Goal: Task Accomplishment & Management: Complete application form

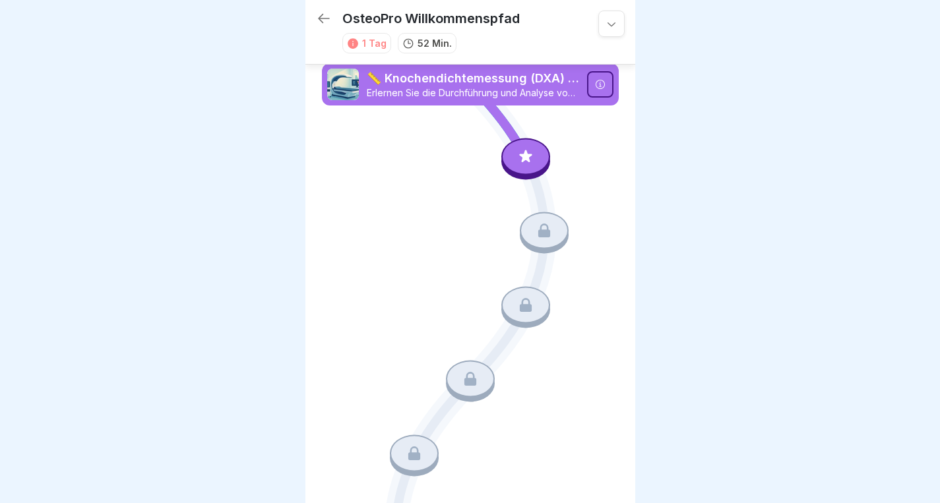
click at [553, 84] on p "📏 Knochendichtemessung (DXA) Hologic" at bounding box center [473, 78] width 212 height 17
click at [595, 84] on icon at bounding box center [600, 84] width 11 height 11
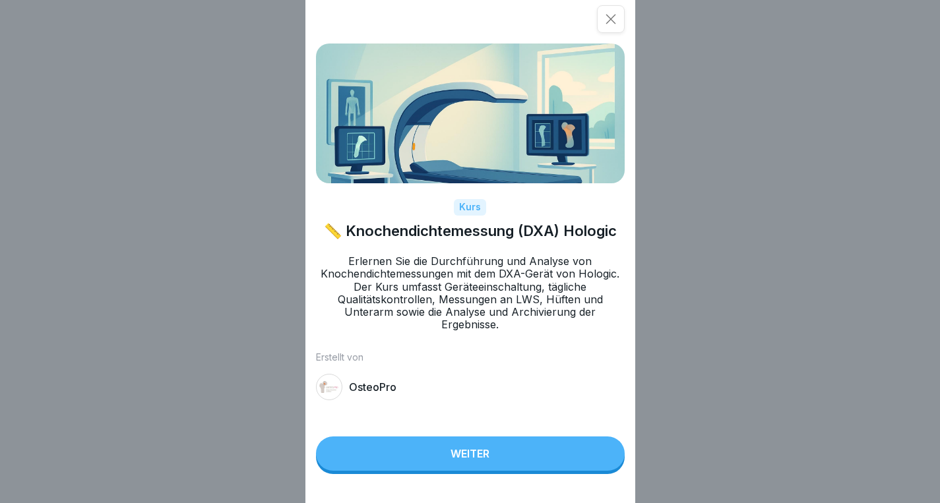
click at [436, 458] on button "Weiter" at bounding box center [470, 454] width 309 height 34
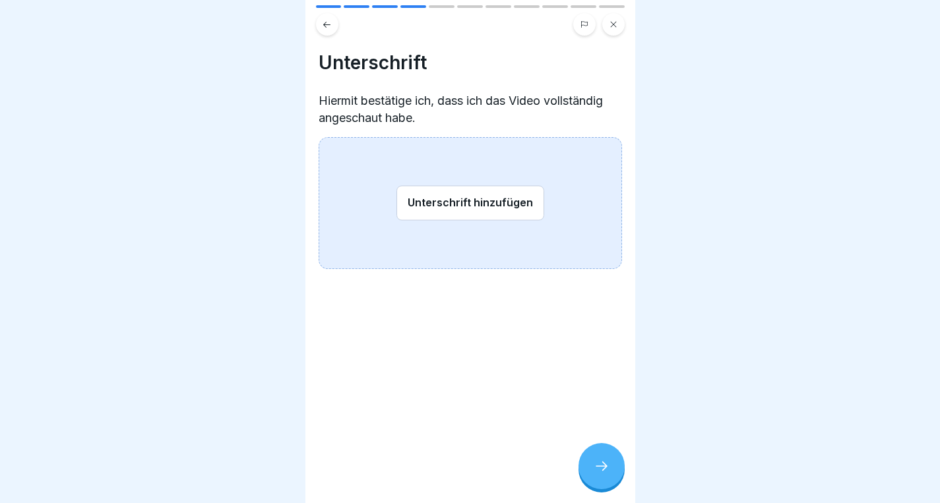
click at [493, 198] on button "Unterschrift hinzufügen" at bounding box center [470, 202] width 148 height 35
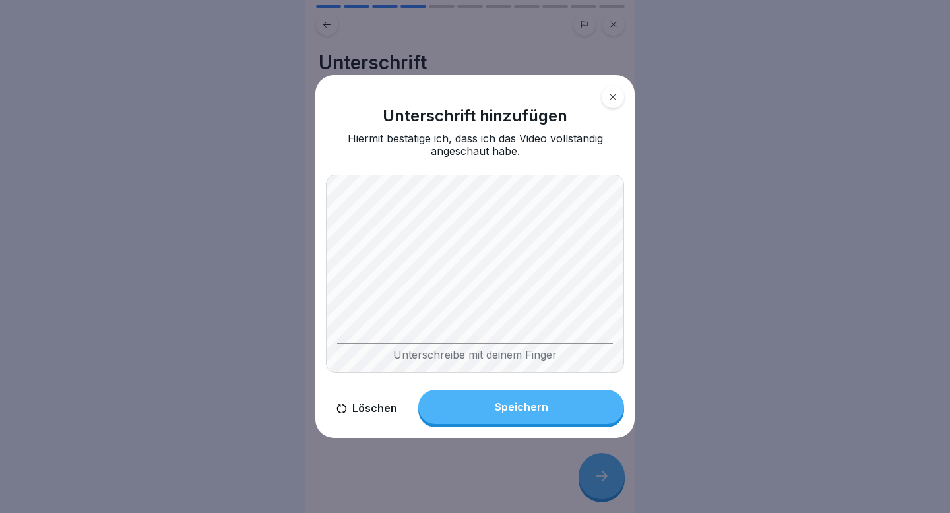
click at [518, 409] on div "Speichern" at bounding box center [521, 407] width 53 height 12
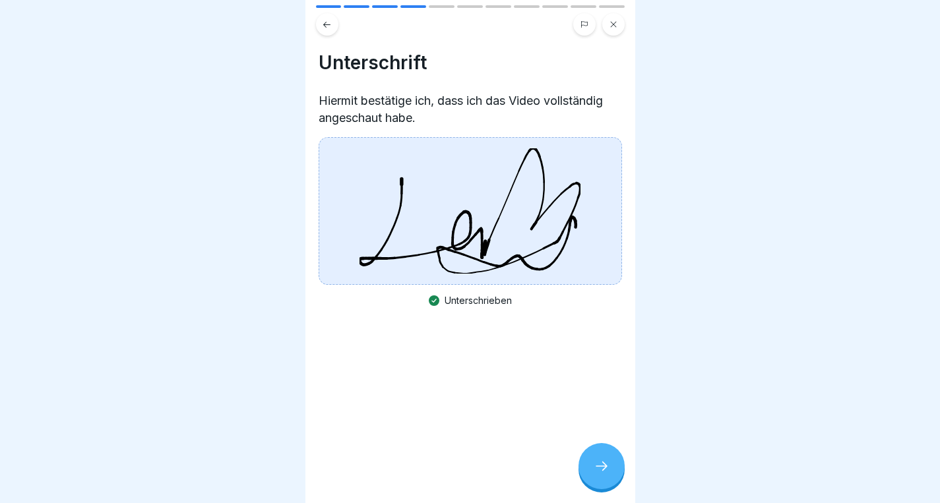
click at [603, 474] on icon at bounding box center [602, 466] width 16 height 16
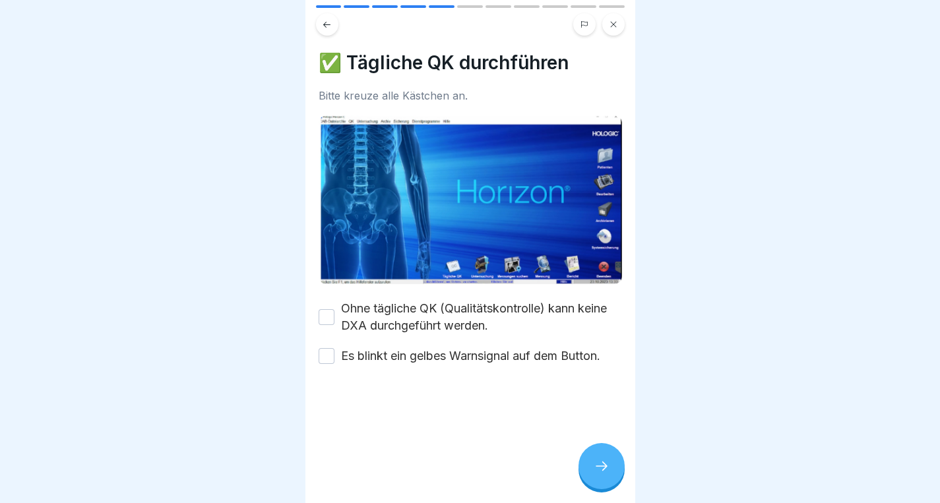
click at [330, 312] on button "Ohne tägliche QK (Qualitätskontrolle) kann keine DXA durchgeführt werden." at bounding box center [327, 317] width 16 height 16
click at [327, 350] on button "Es blinkt ein gelbes Warnsignal auf dem Button." at bounding box center [327, 356] width 16 height 16
click at [597, 474] on icon at bounding box center [602, 466] width 16 height 16
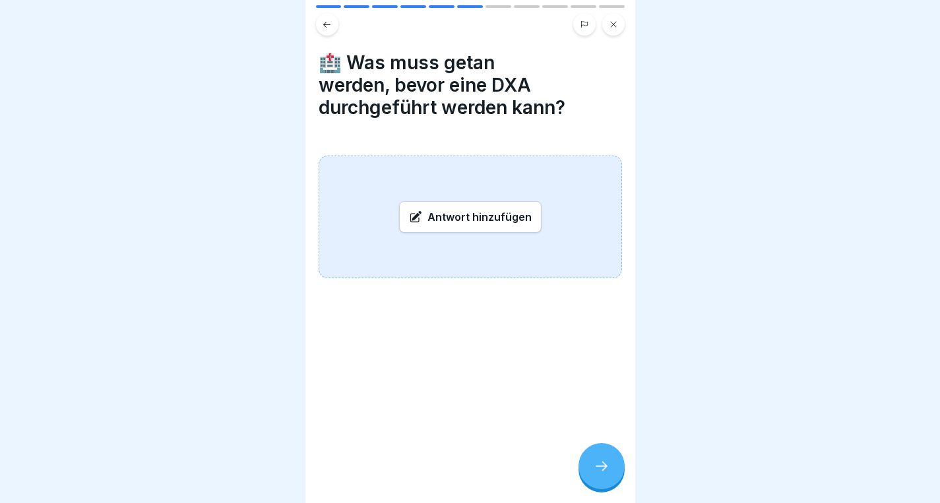
click at [509, 223] on div "Antwort hinzufügen" at bounding box center [470, 217] width 142 height 32
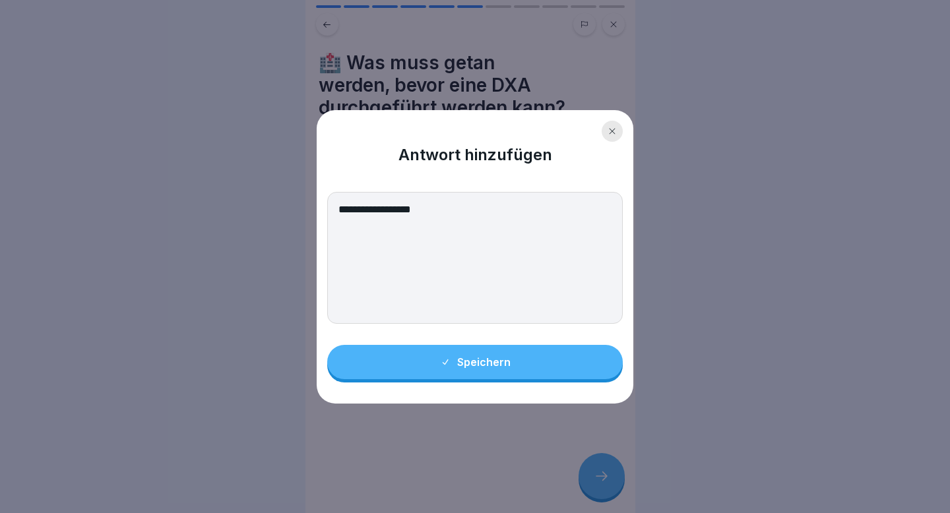
type textarea "**********"
click at [531, 369] on button "Speichern" at bounding box center [474, 362] width 295 height 34
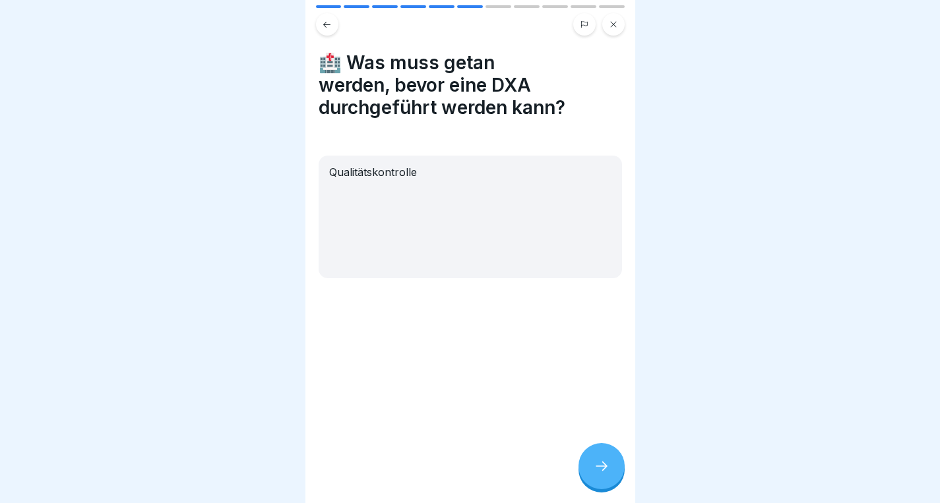
click at [605, 471] on icon at bounding box center [601, 466] width 12 height 9
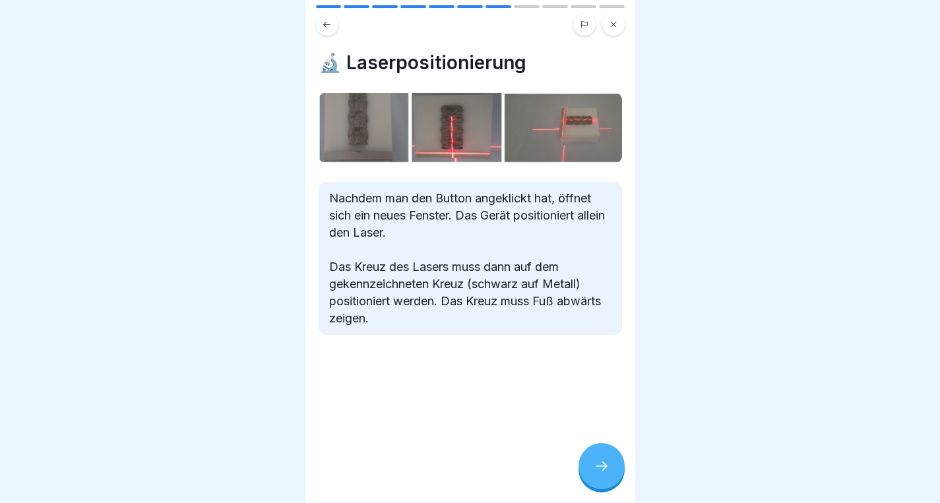
click at [603, 474] on icon at bounding box center [602, 466] width 16 height 16
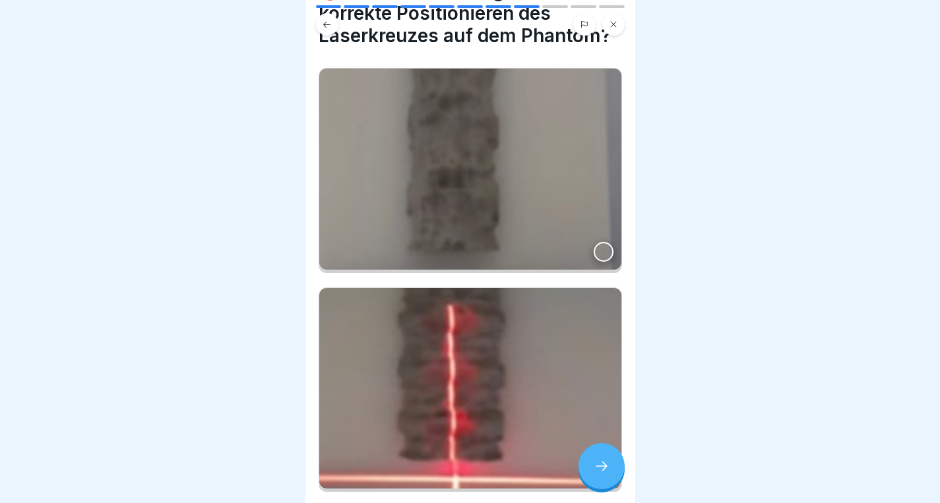
scroll to position [131, 0]
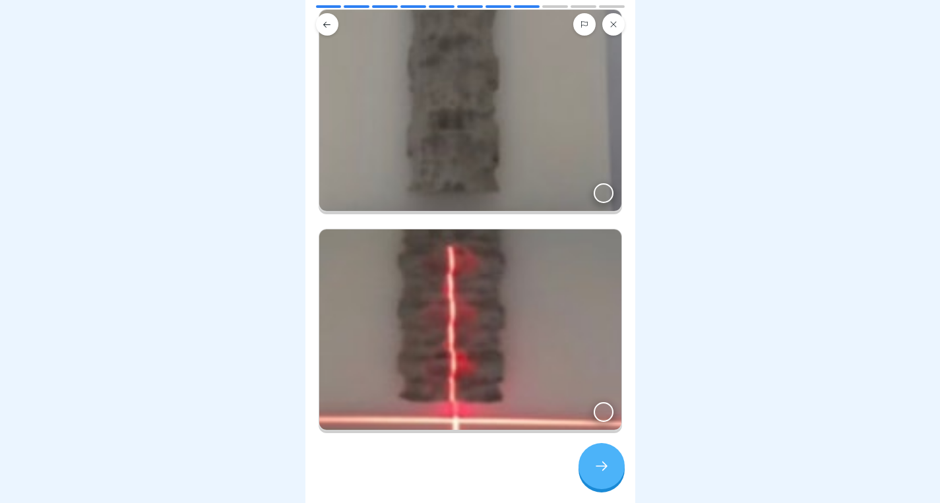
click at [596, 402] on div at bounding box center [604, 412] width 20 height 20
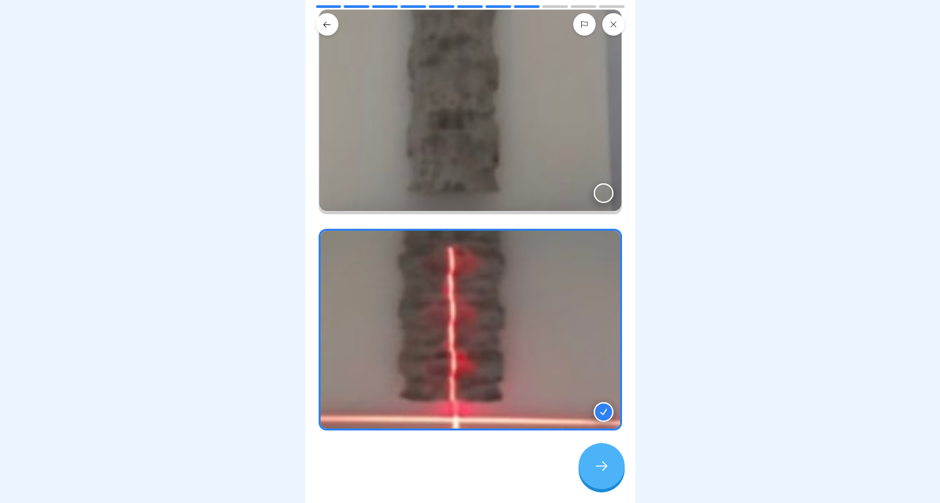
click at [601, 474] on icon at bounding box center [602, 466] width 16 height 16
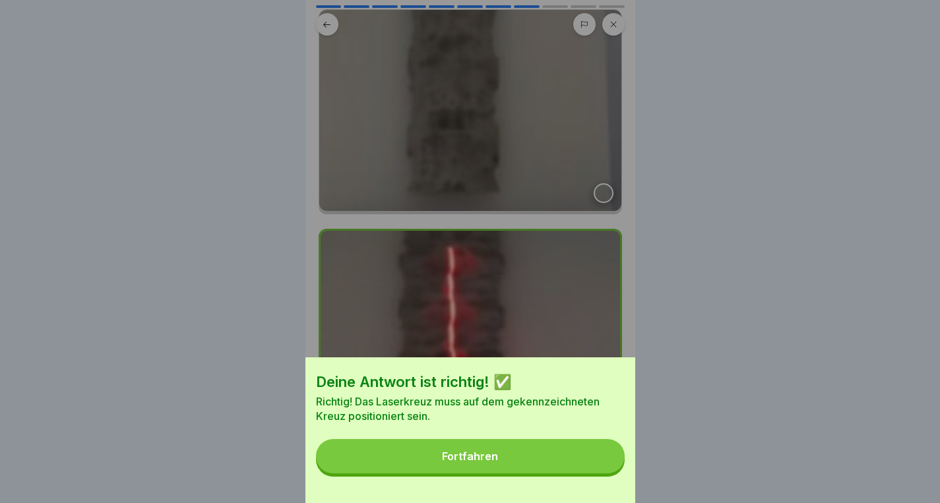
click at [498, 462] on div "Fortfahren" at bounding box center [470, 456] width 56 height 12
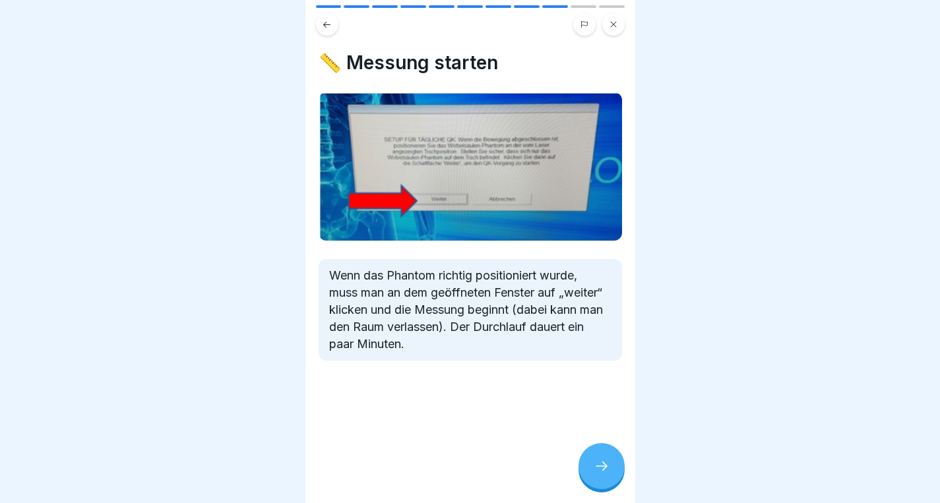
click at [598, 474] on icon at bounding box center [602, 466] width 16 height 16
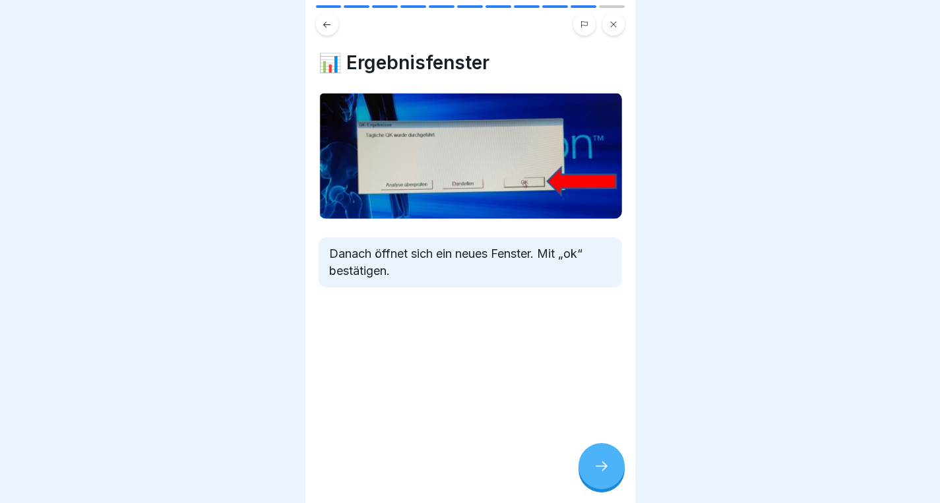
click at [597, 474] on icon at bounding box center [602, 466] width 16 height 16
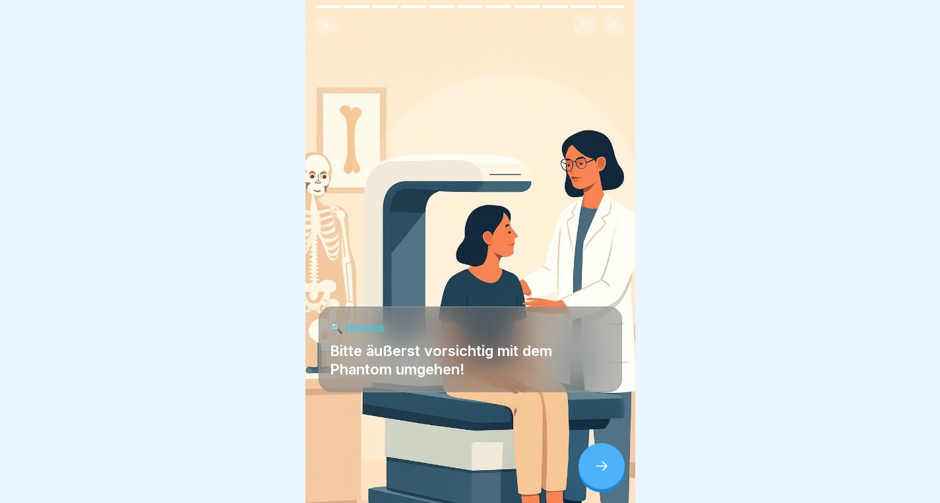
scroll to position [0, 0]
click at [591, 488] on div at bounding box center [601, 466] width 46 height 46
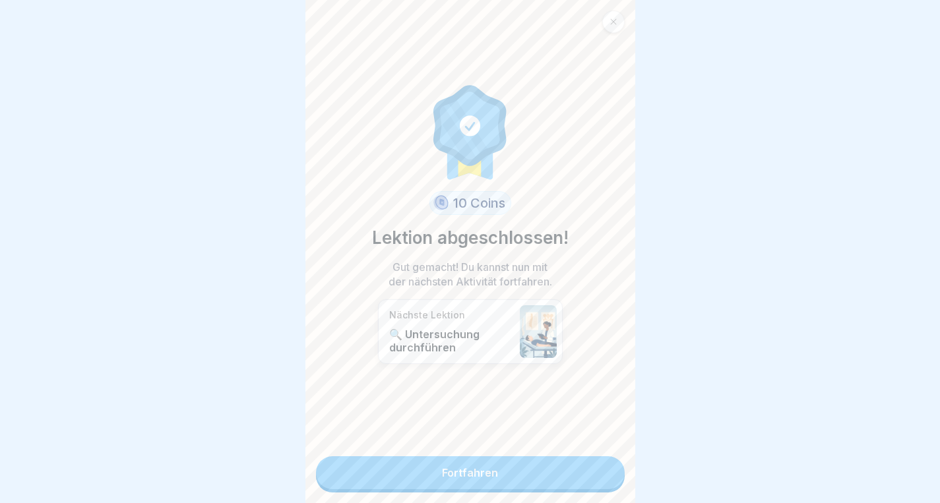
click at [507, 473] on link "Fortfahren" at bounding box center [470, 472] width 309 height 33
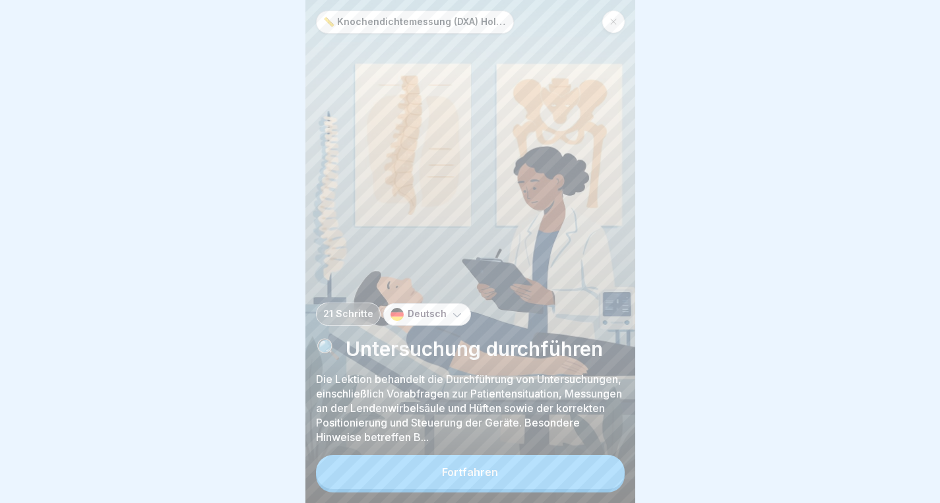
click at [507, 473] on button "Fortfahren" at bounding box center [470, 472] width 309 height 34
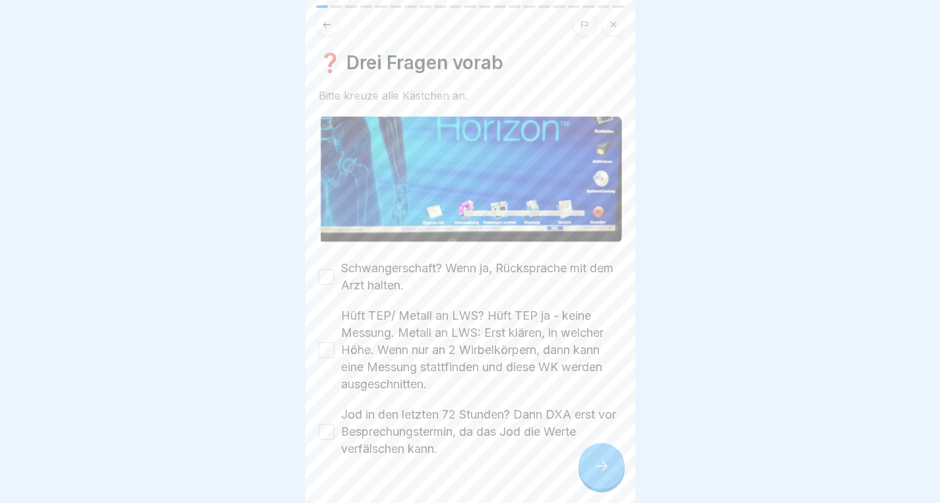
click at [330, 275] on button "Schwangerschaft? Wenn ja, Rücksprache mit dem Arzt halten." at bounding box center [327, 277] width 16 height 16
click at [326, 351] on button "Hüft TEP/ Metall an LWS? Hüft TEP ja - keine Messung. Metall an LWS: Erst kläre…" at bounding box center [327, 350] width 16 height 16
click at [328, 429] on button "Jod in den letzten 72 Stunden? Dann DXA erst vor Besprechungstermin, da das Jod…" at bounding box center [327, 432] width 16 height 16
click at [603, 474] on icon at bounding box center [602, 466] width 16 height 16
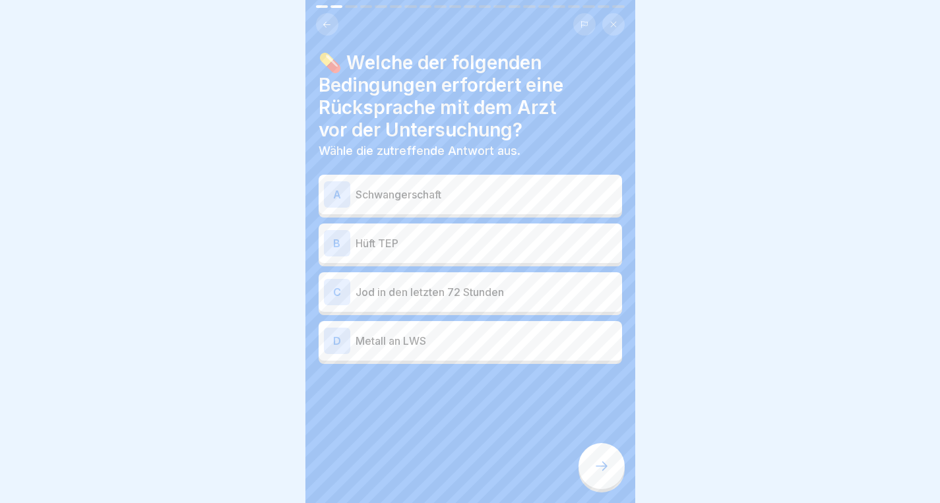
click at [415, 195] on p "Schwangerschaft" at bounding box center [485, 195] width 261 height 16
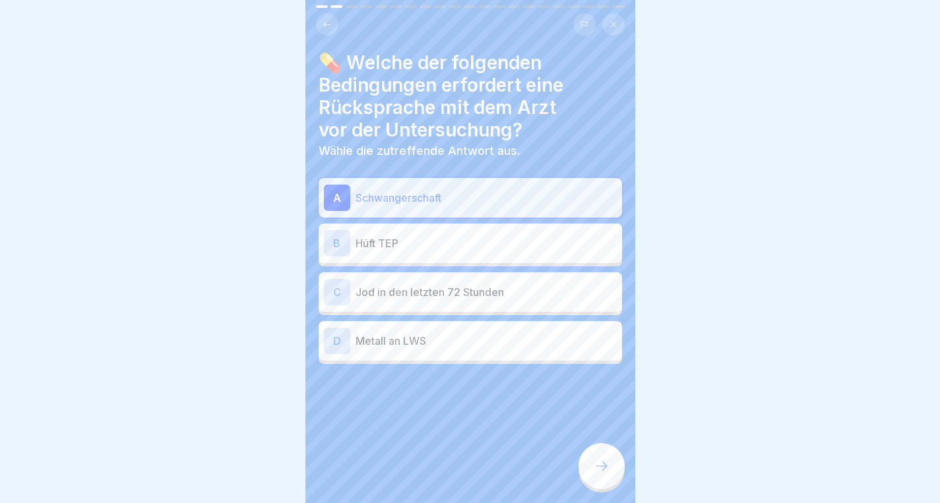
click at [390, 292] on p "Jod in den letzten 72 Stunden" at bounding box center [485, 292] width 261 height 16
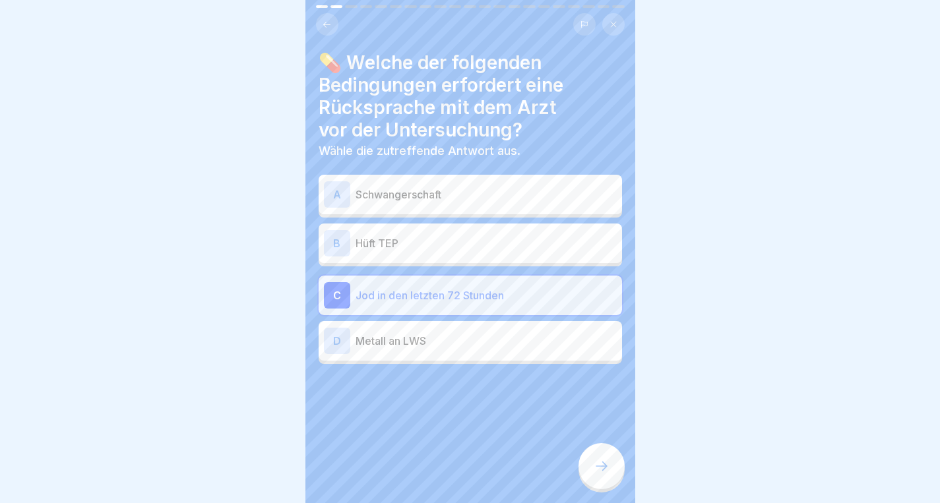
click at [422, 195] on p "Schwangerschaft" at bounding box center [485, 195] width 261 height 16
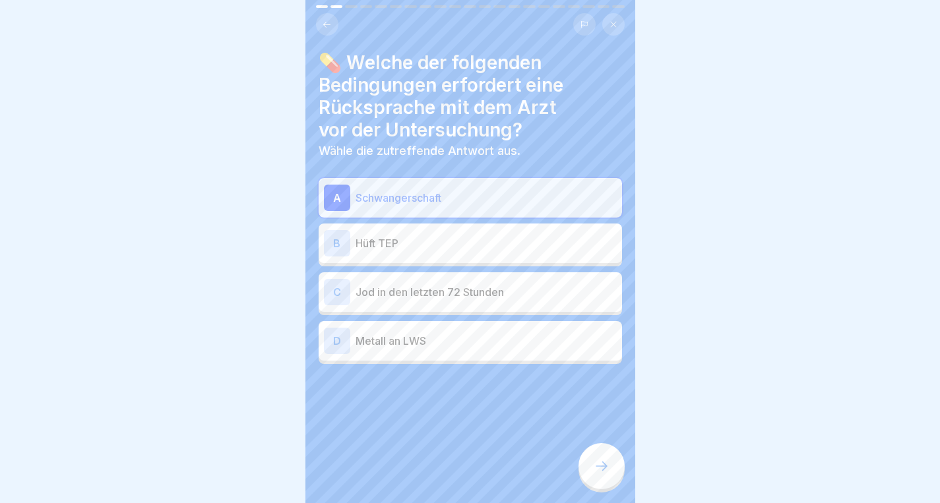
click at [401, 295] on p "Jod in den letzten 72 Stunden" at bounding box center [485, 292] width 261 height 16
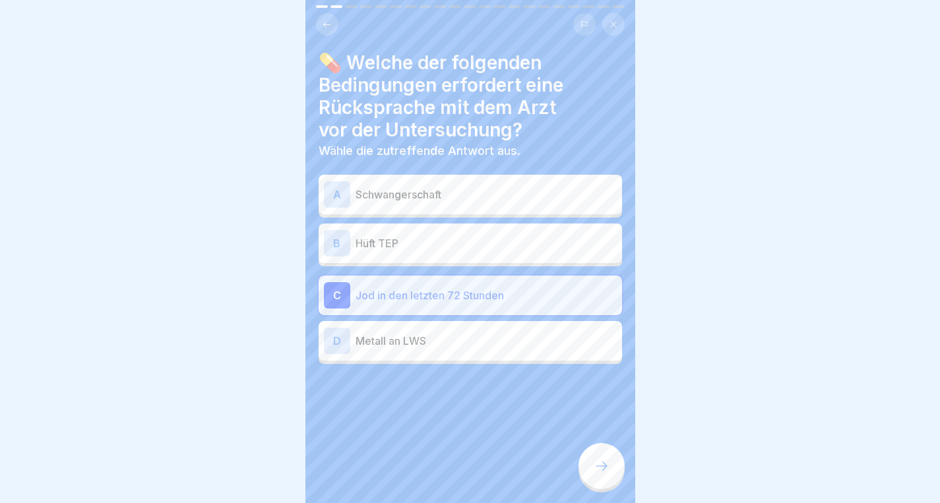
click at [596, 474] on icon at bounding box center [602, 466] width 16 height 16
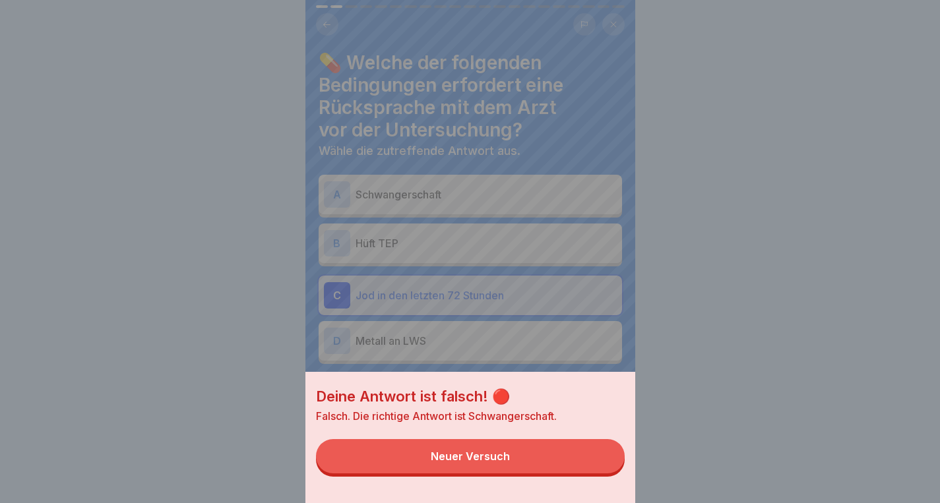
click at [479, 185] on div "Deine Antwort ist falsch! 🔴 Falsch. Die richtige Antwort ist Schwangerschaft. N…" at bounding box center [470, 251] width 330 height 503
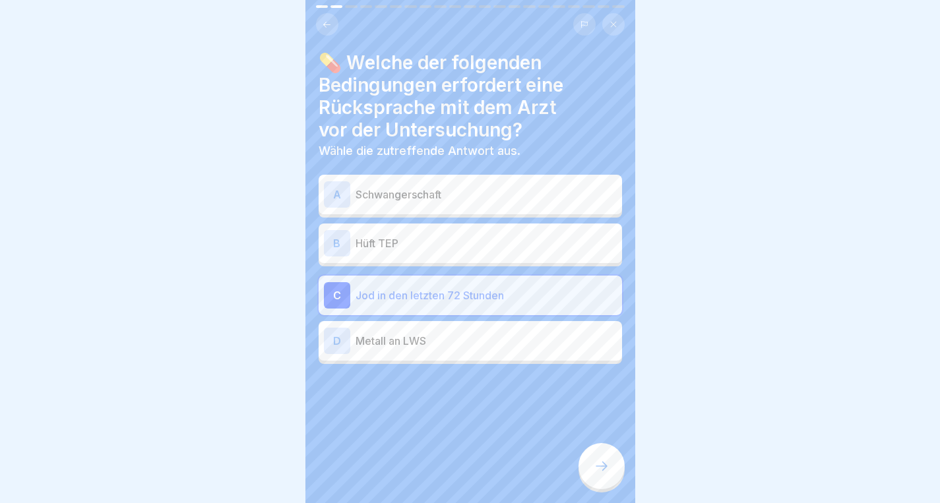
click at [471, 195] on p "Schwangerschaft" at bounding box center [485, 195] width 261 height 16
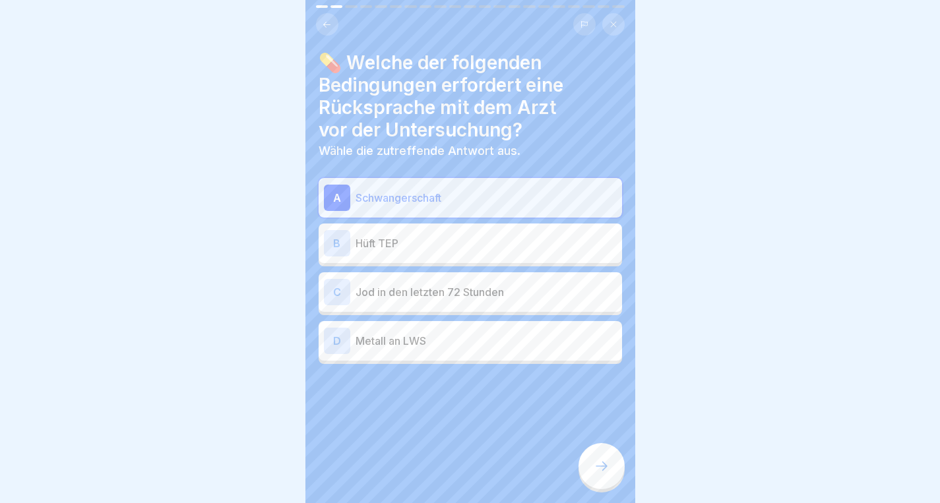
click at [603, 471] on icon at bounding box center [601, 466] width 12 height 9
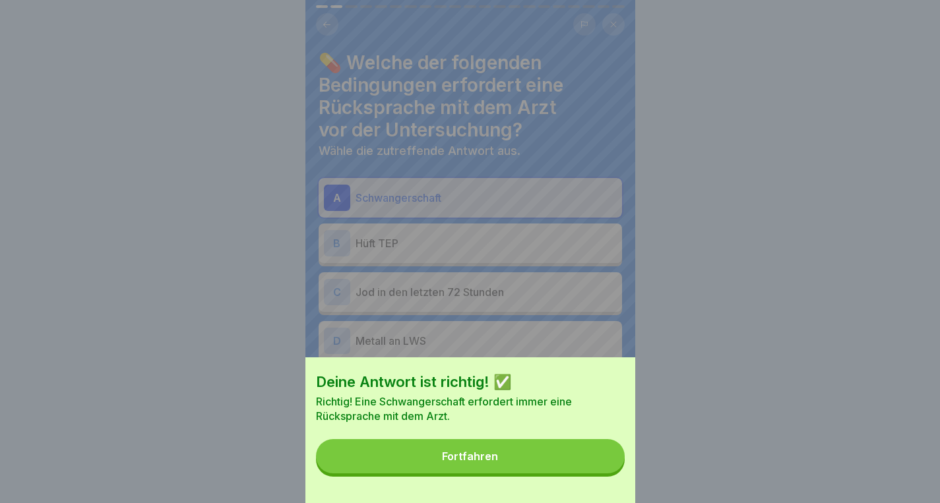
click at [564, 471] on button "Fortfahren" at bounding box center [470, 456] width 309 height 34
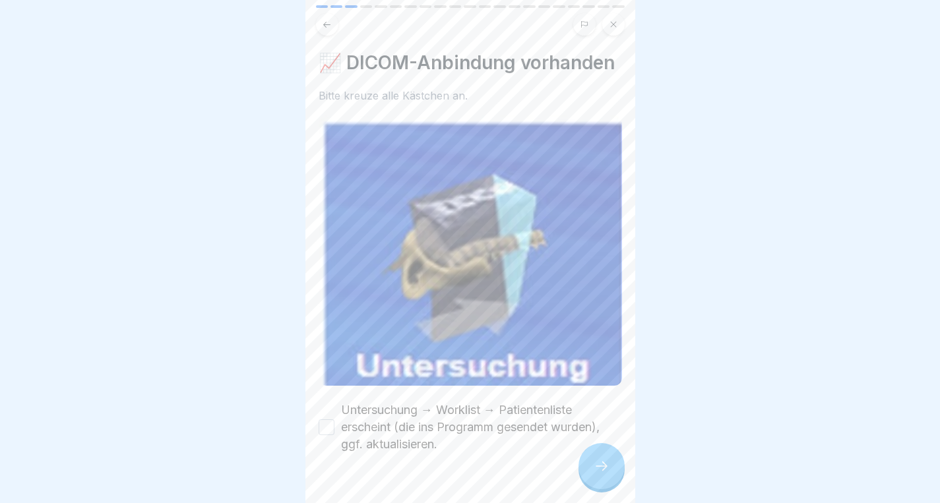
click at [331, 419] on button "Untersuchung → Worklist → Patientenliste erscheint (die ins Programm gesendet w…" at bounding box center [327, 427] width 16 height 16
click at [603, 473] on icon at bounding box center [602, 466] width 16 height 16
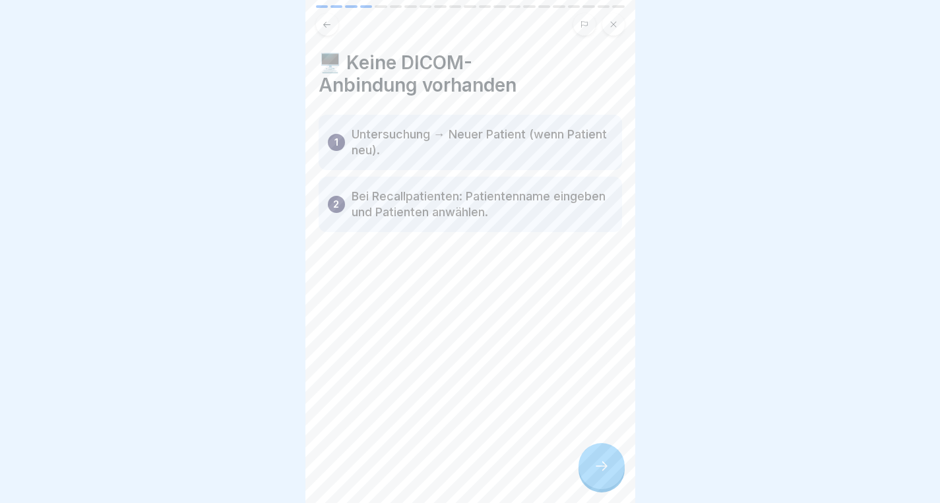
click at [603, 473] on icon at bounding box center [602, 466] width 16 height 16
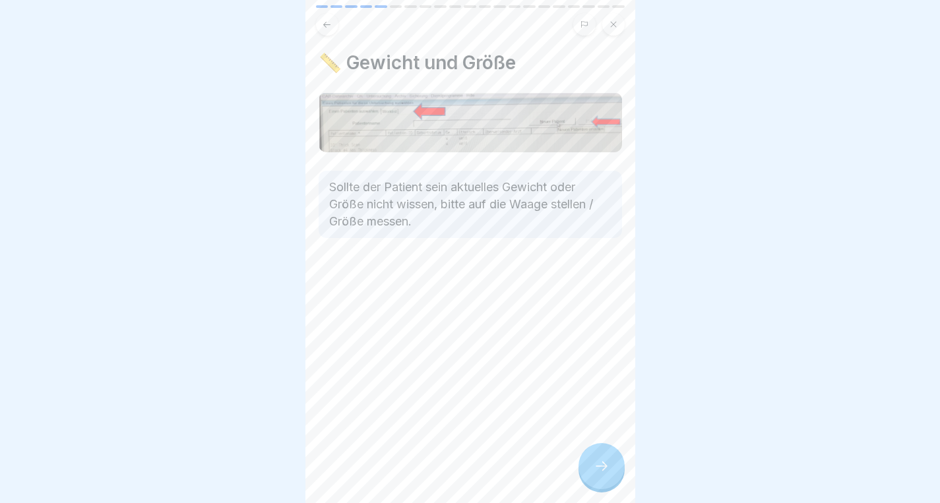
click at [603, 473] on icon at bounding box center [602, 466] width 16 height 16
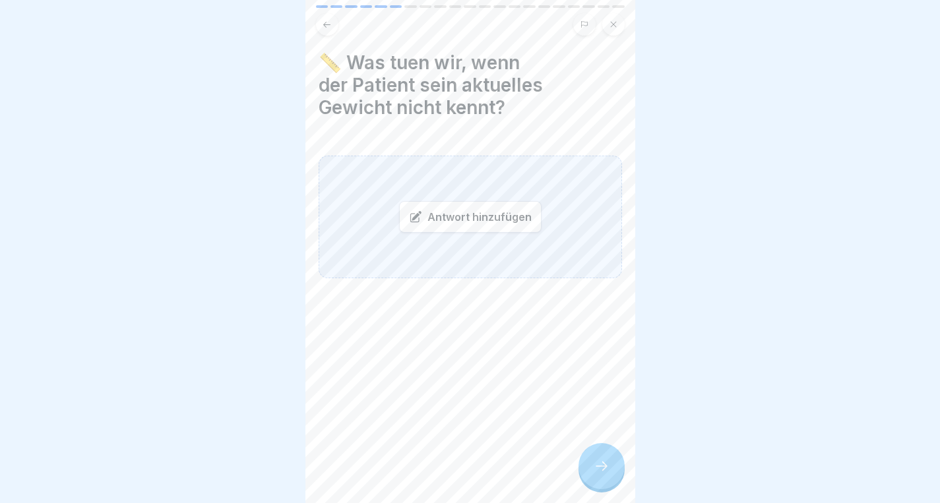
click at [514, 220] on div "Antwort hinzufügen" at bounding box center [470, 217] width 142 height 32
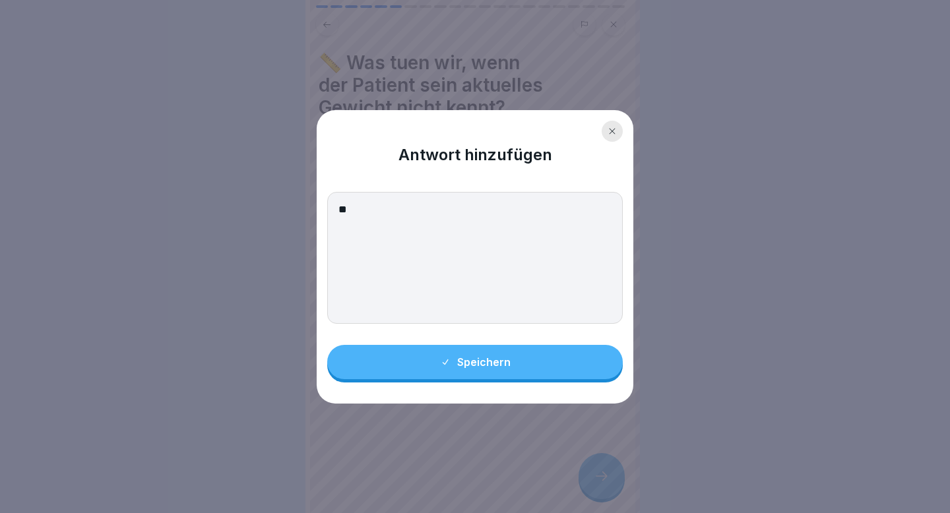
type textarea "*"
type textarea "**********"
click at [504, 364] on div "Speichern" at bounding box center [475, 362] width 71 height 12
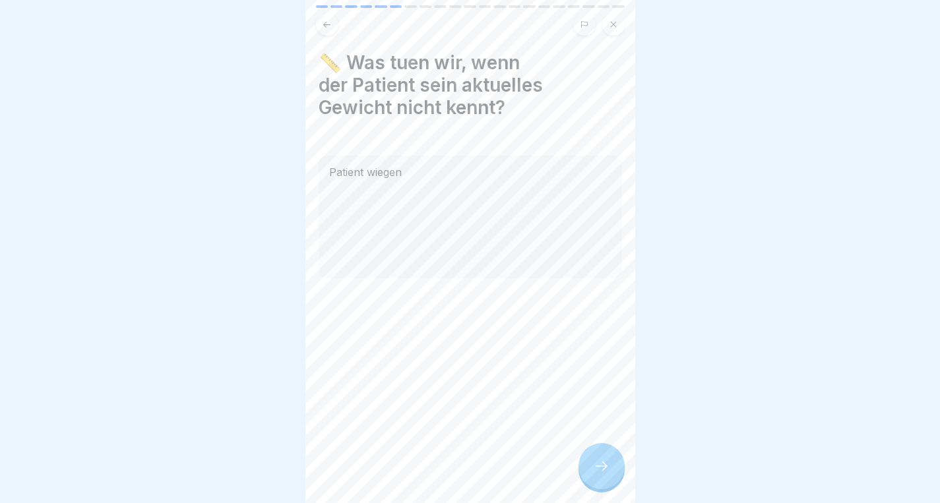
click at [603, 474] on icon at bounding box center [602, 466] width 16 height 16
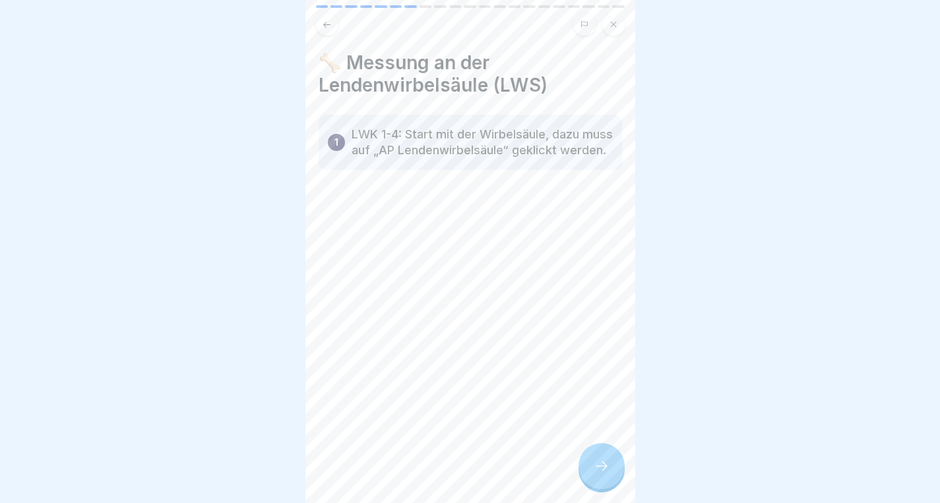
click at [607, 470] on icon at bounding box center [602, 466] width 16 height 16
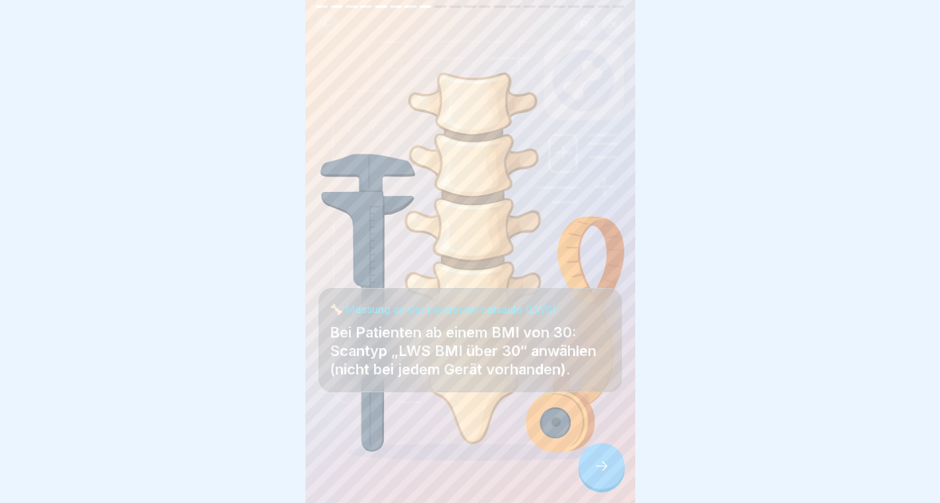
click at [607, 470] on icon at bounding box center [602, 466] width 16 height 16
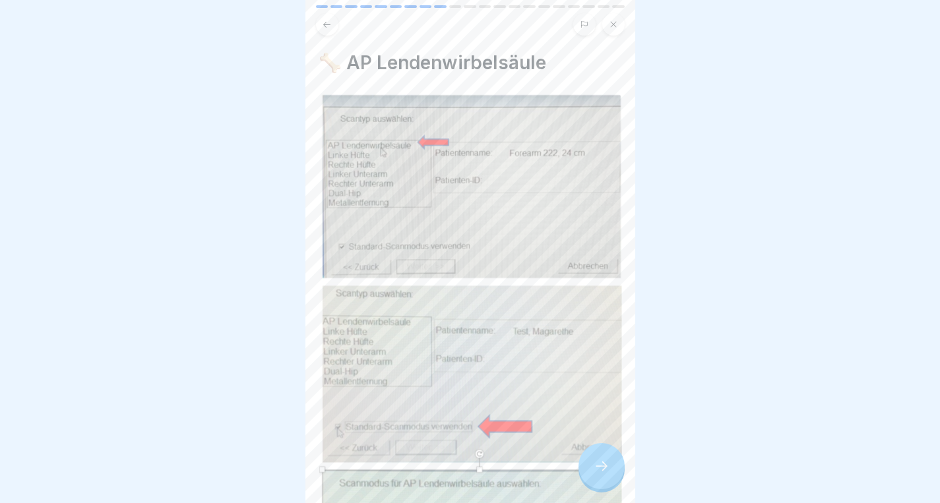
click at [607, 470] on icon at bounding box center [602, 466] width 16 height 16
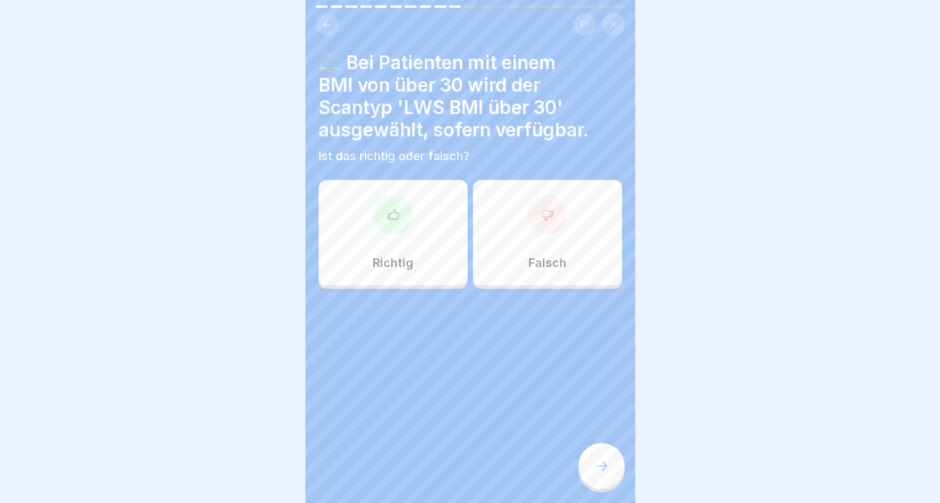
click at [409, 231] on div "Richtig" at bounding box center [393, 233] width 149 height 106
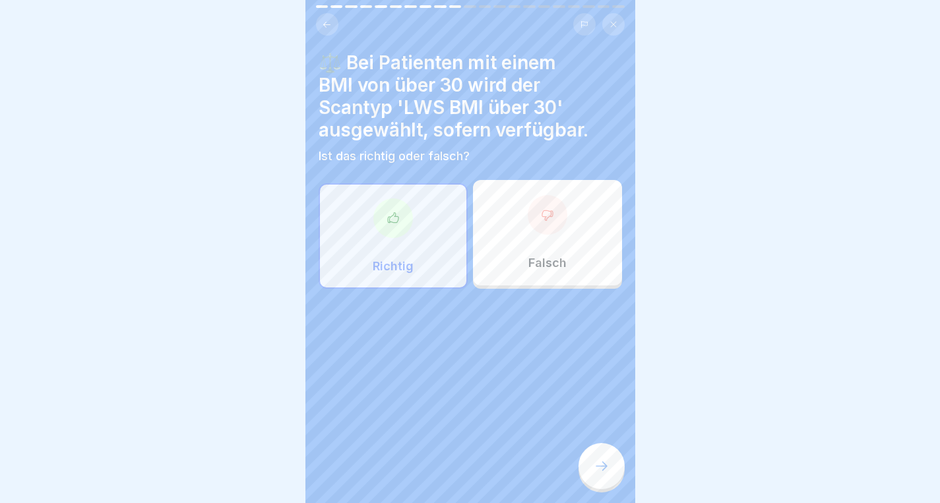
click at [608, 473] on icon at bounding box center [602, 466] width 16 height 16
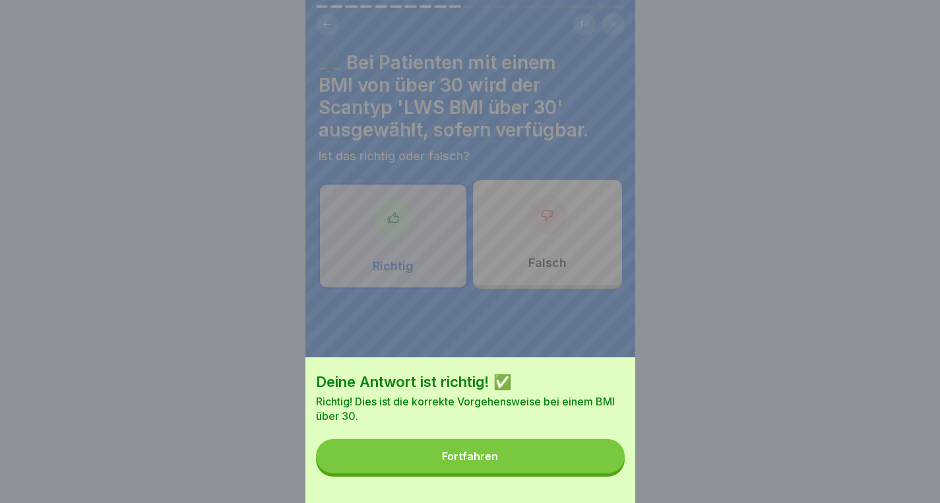
click at [540, 470] on button "Fortfahren" at bounding box center [470, 456] width 309 height 34
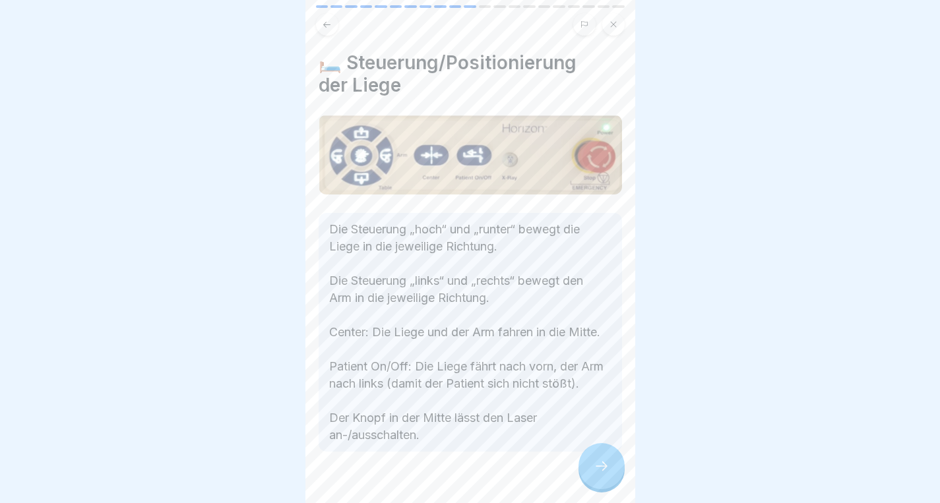
click at [602, 474] on icon at bounding box center [602, 466] width 16 height 16
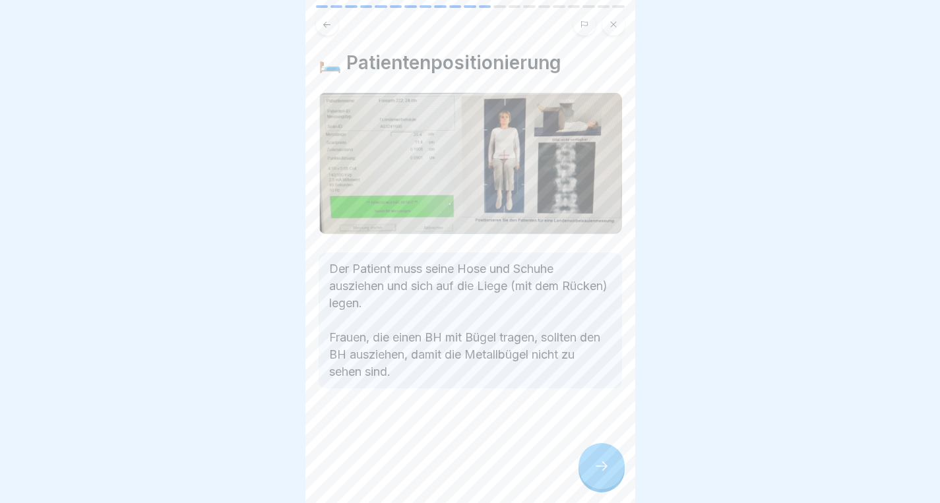
click at [602, 474] on icon at bounding box center [602, 466] width 16 height 16
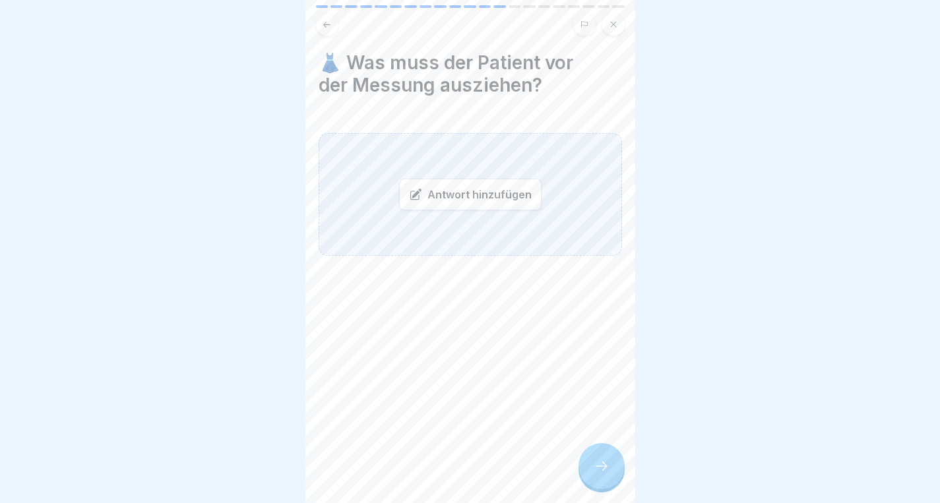
click at [493, 198] on div "Antwort hinzufügen" at bounding box center [470, 195] width 142 height 32
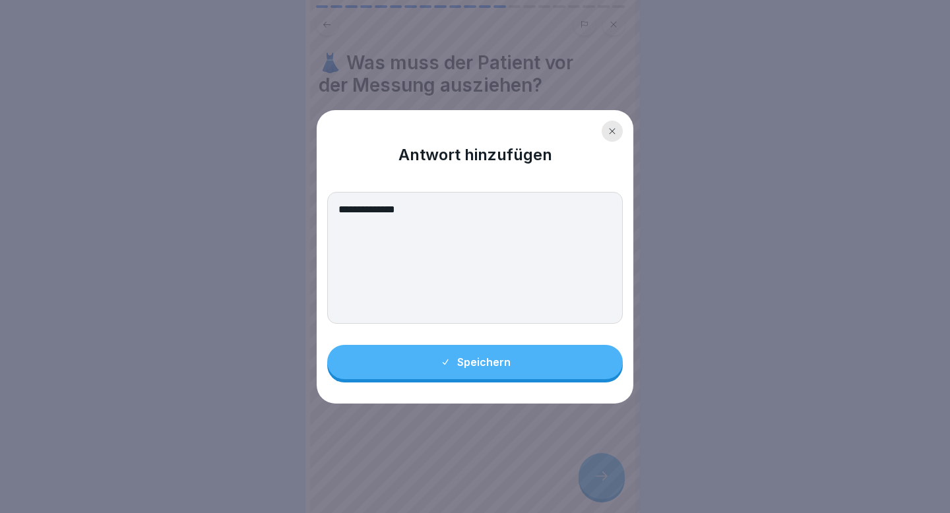
click at [448, 211] on textarea "**********" at bounding box center [474, 258] width 295 height 132
type textarea "**********"
click at [448, 369] on button "Speichern" at bounding box center [474, 362] width 295 height 34
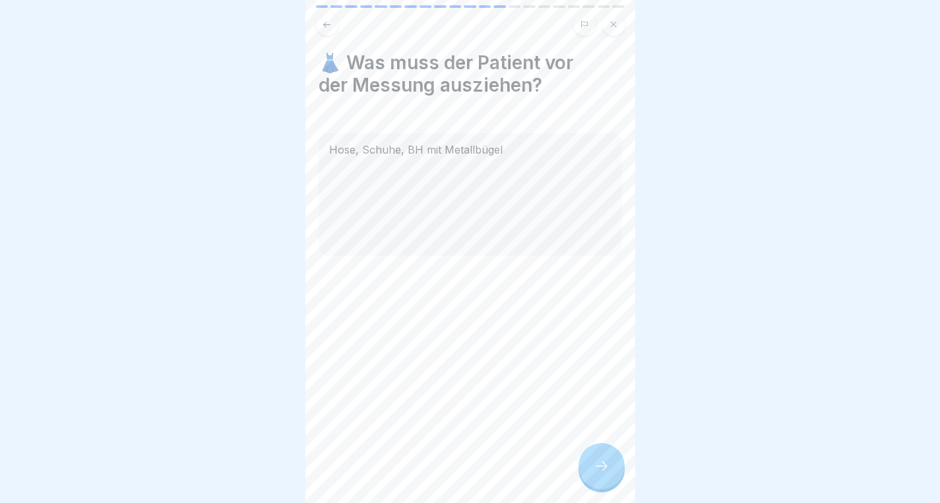
click at [598, 474] on icon at bounding box center [602, 466] width 16 height 16
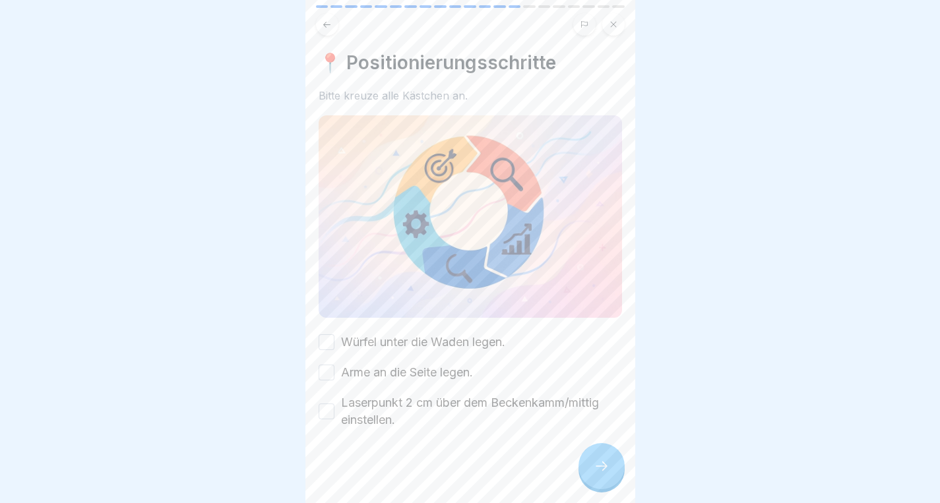
click at [330, 334] on button "Würfel unter die Waden legen." at bounding box center [327, 342] width 16 height 16
click at [327, 367] on button "Arme an die Seite legen." at bounding box center [327, 373] width 16 height 16
click at [325, 410] on button "Laserpunkt 2 cm über dem Beckenkamm/mittig einstellen." at bounding box center [327, 412] width 16 height 16
click at [605, 471] on icon at bounding box center [601, 466] width 12 height 9
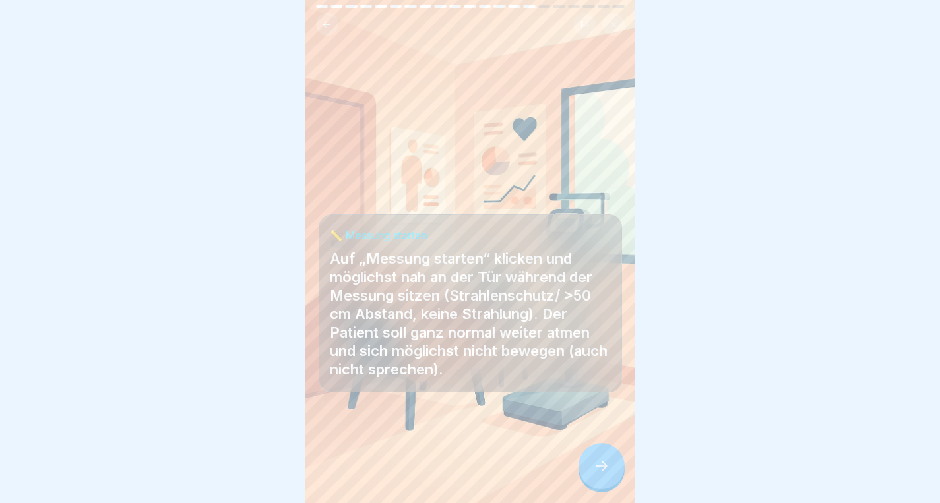
click at [600, 474] on icon at bounding box center [602, 466] width 16 height 16
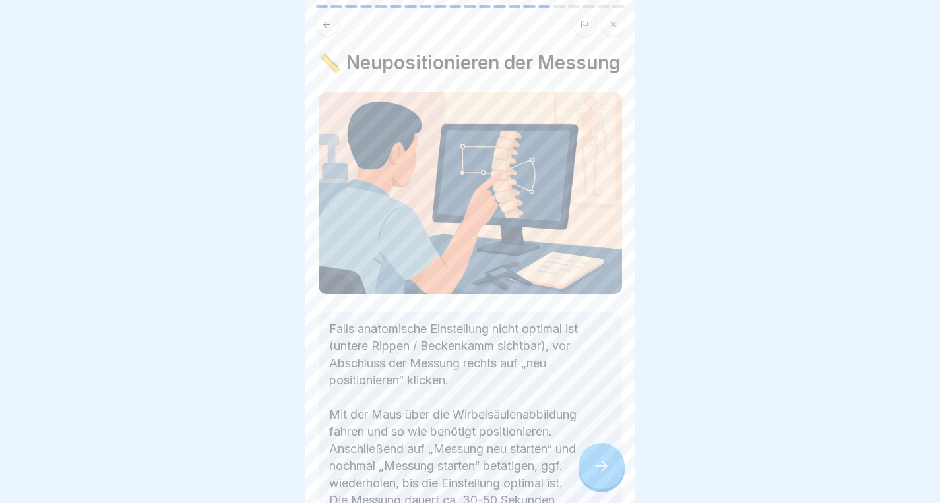
scroll to position [109, 0]
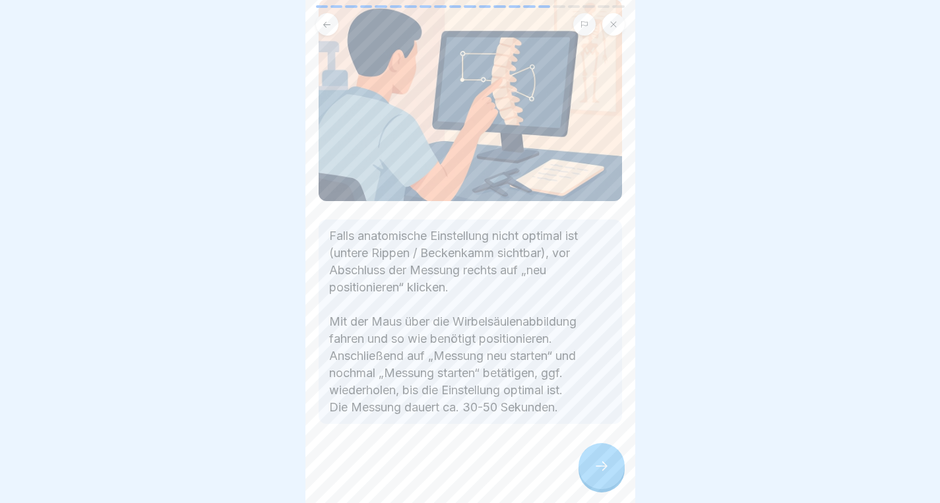
click at [599, 474] on icon at bounding box center [602, 466] width 16 height 16
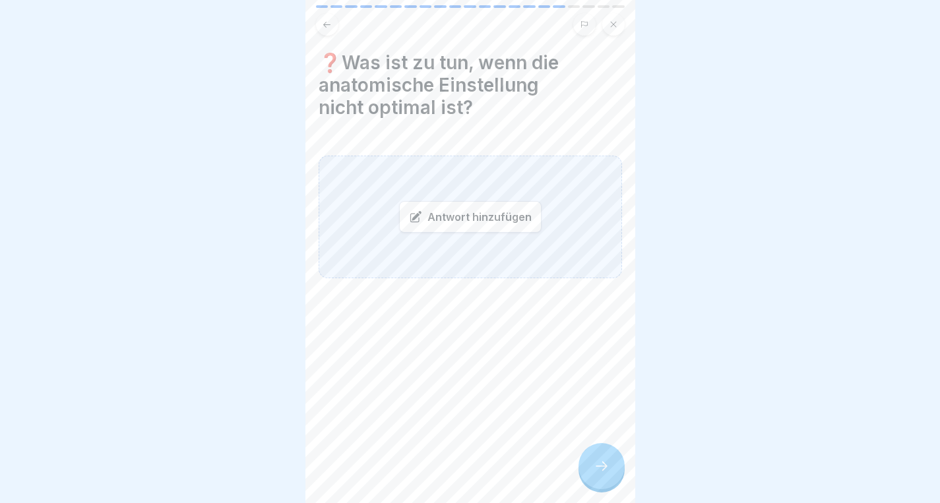
click at [510, 222] on div "Antwort hinzufügen" at bounding box center [470, 217] width 142 height 32
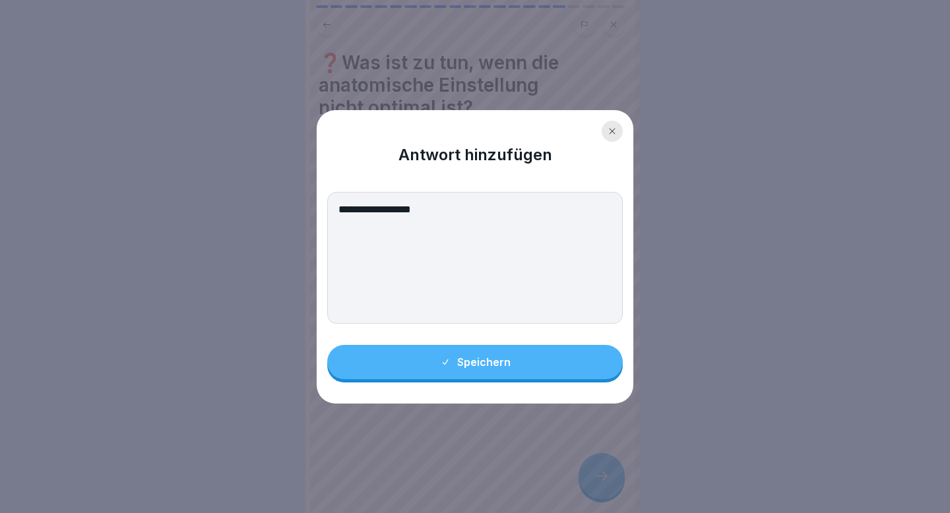
type textarea "**********"
click at [512, 365] on button "Speichern" at bounding box center [474, 362] width 295 height 34
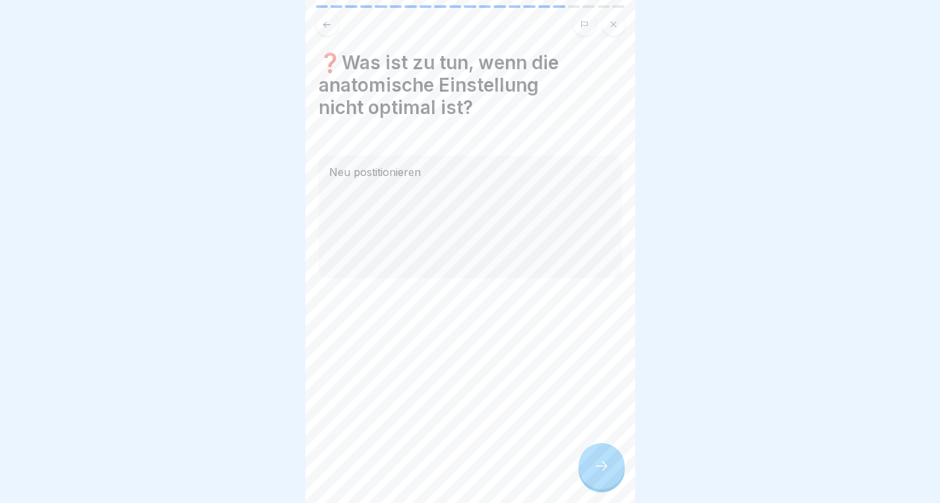
click at [606, 474] on icon at bounding box center [602, 466] width 16 height 16
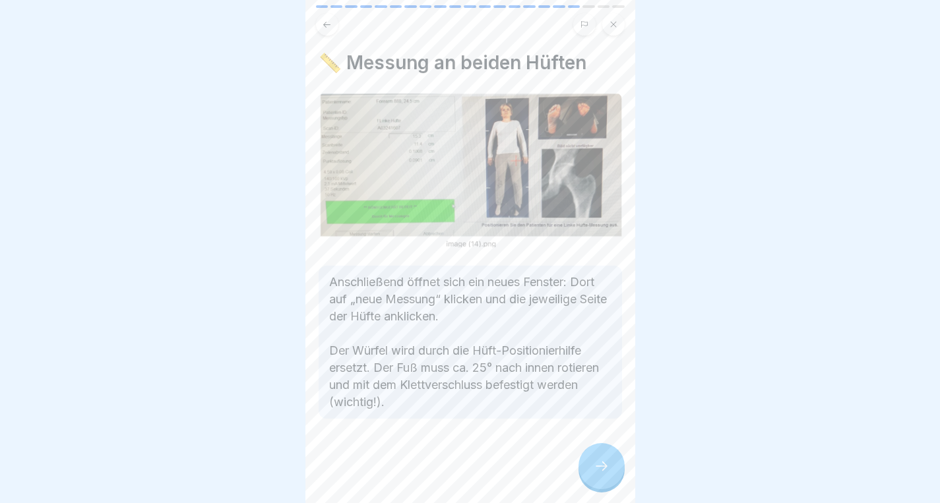
click at [607, 474] on icon at bounding box center [602, 466] width 16 height 16
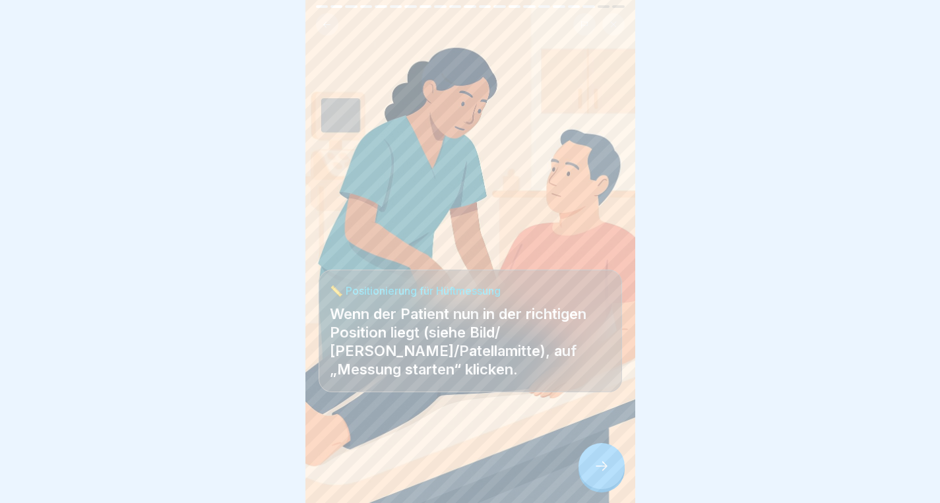
click at [607, 474] on icon at bounding box center [602, 466] width 16 height 16
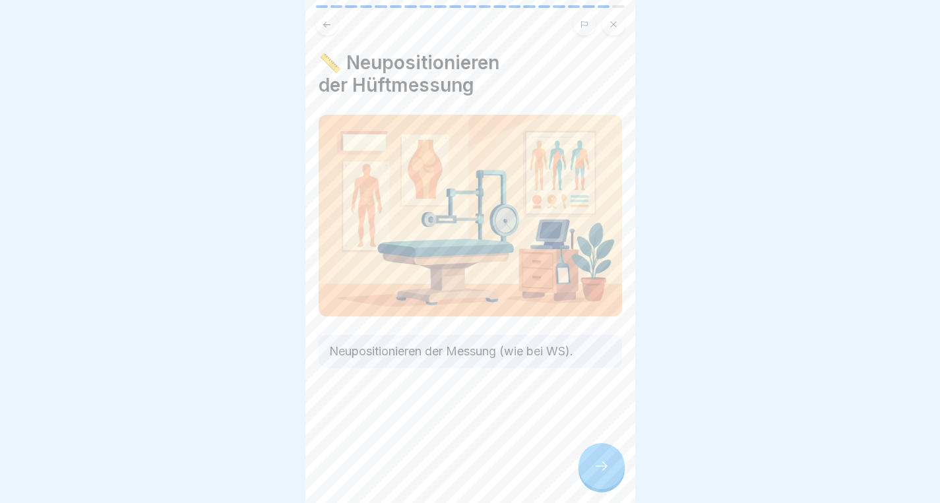
click at [607, 474] on icon at bounding box center [602, 466] width 16 height 16
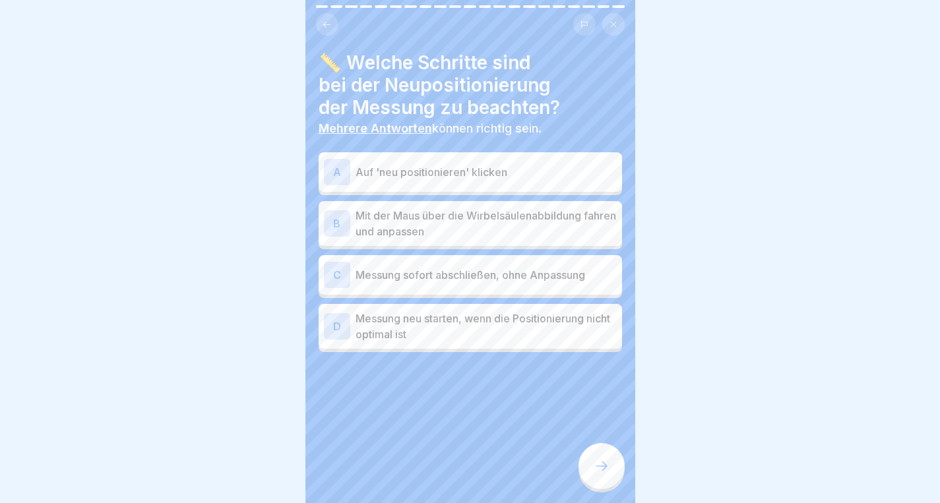
click at [471, 172] on p "Auf 'neu positionieren' klicken" at bounding box center [485, 172] width 261 height 16
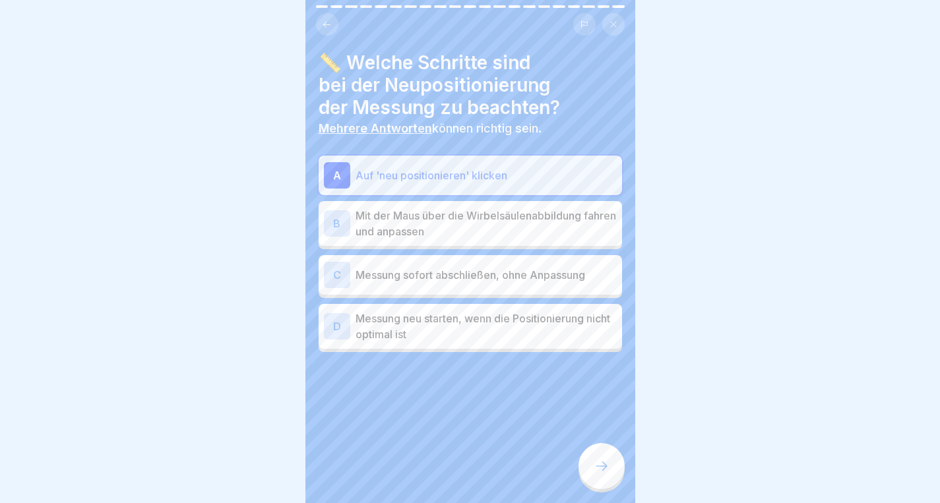
click at [457, 212] on p "Mit der Maus über die Wirbelsäulenabbildung fahren und anpassen" at bounding box center [485, 224] width 261 height 32
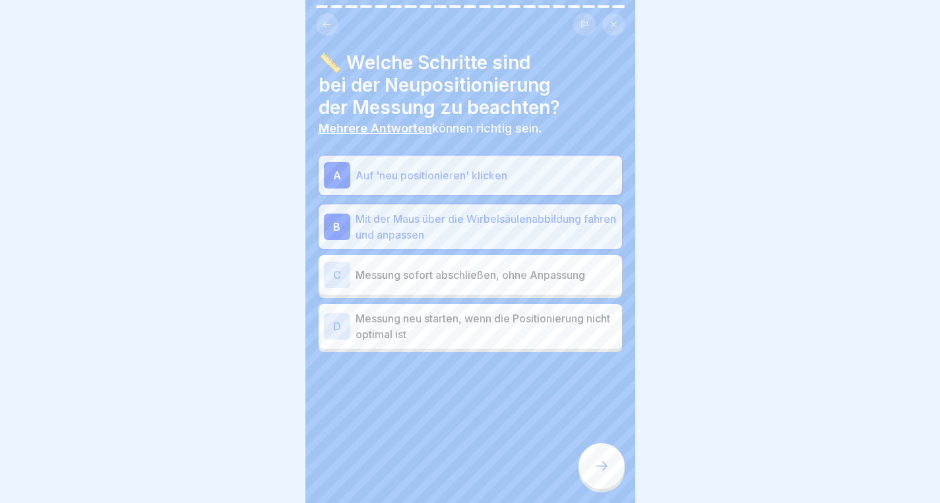
click at [420, 334] on p "Messung neu starten, wenn die Positionierung nicht optimal ist" at bounding box center [485, 327] width 261 height 32
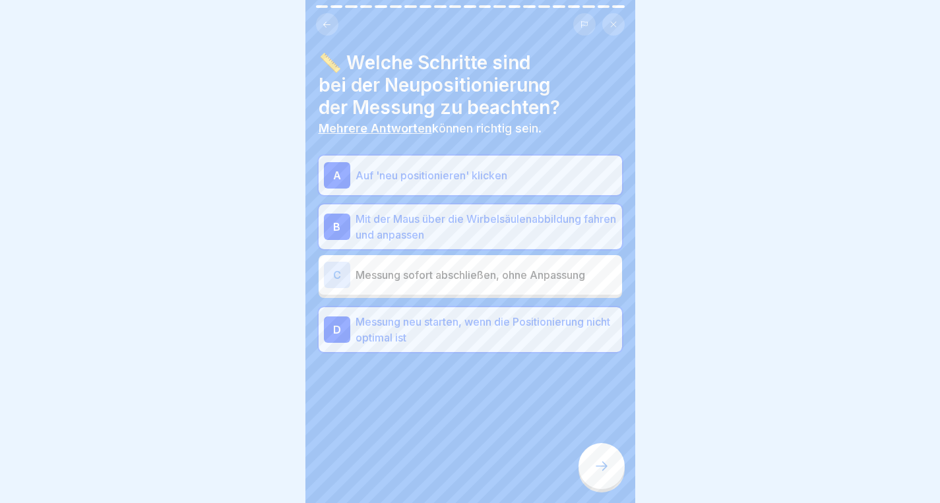
click at [601, 474] on icon at bounding box center [602, 466] width 16 height 16
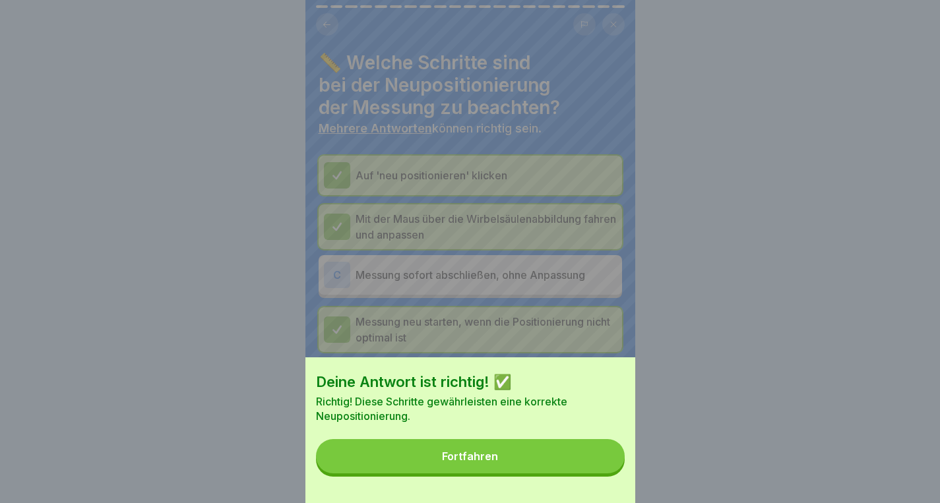
click at [550, 469] on button "Fortfahren" at bounding box center [470, 456] width 309 height 34
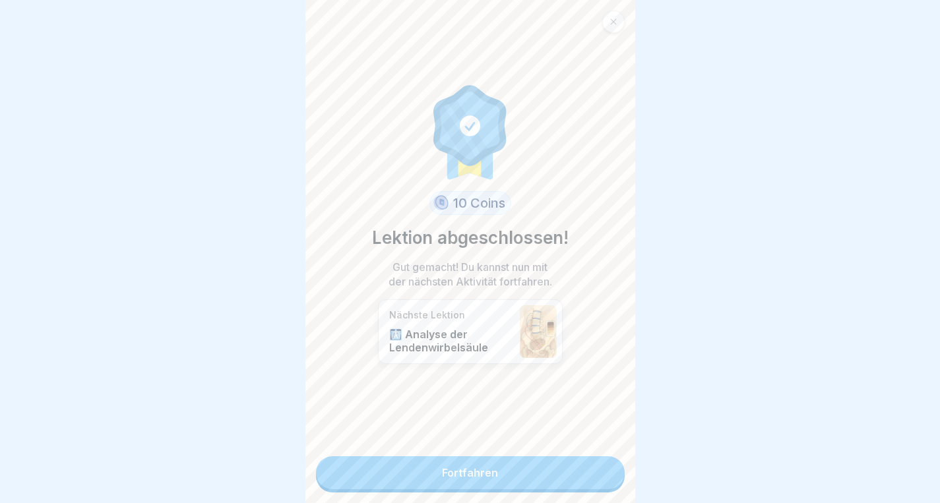
click at [550, 469] on link "Fortfahren" at bounding box center [470, 472] width 309 height 33
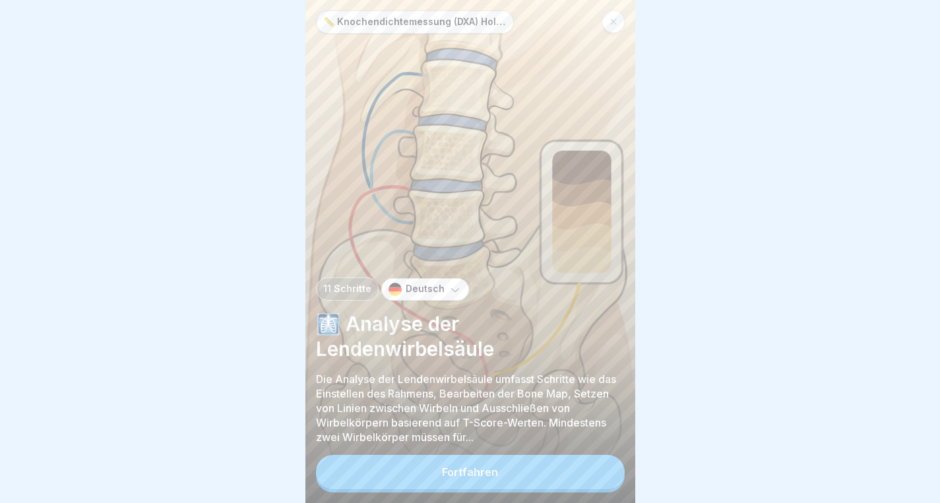
scroll to position [10, 0]
click at [615, 18] on icon at bounding box center [613, 22] width 8 height 8
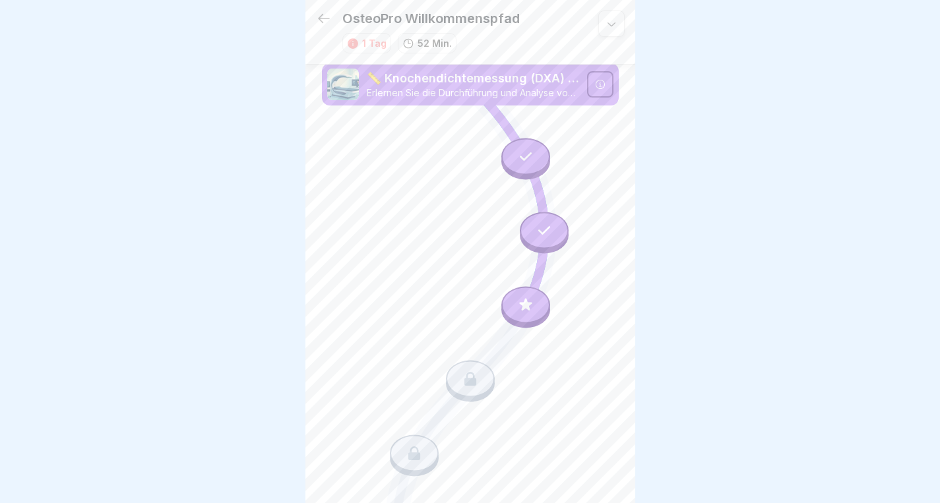
click at [319, 16] on icon at bounding box center [324, 19] width 16 height 16
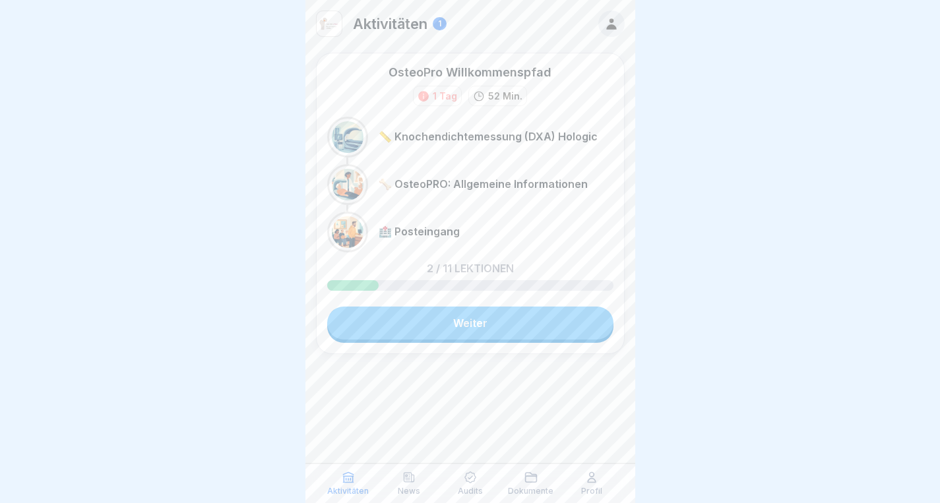
click at [495, 187] on p "🦴 OsteoPRO: Allgemeine Informationen" at bounding box center [483, 184] width 209 height 13
click at [417, 185] on p "🦴 OsteoPRO: Allgemeine Informationen" at bounding box center [483, 184] width 209 height 13
click at [412, 234] on p "🏥 Posteingang" at bounding box center [419, 232] width 81 height 13
click at [408, 478] on icon at bounding box center [409, 477] width 10 height 9
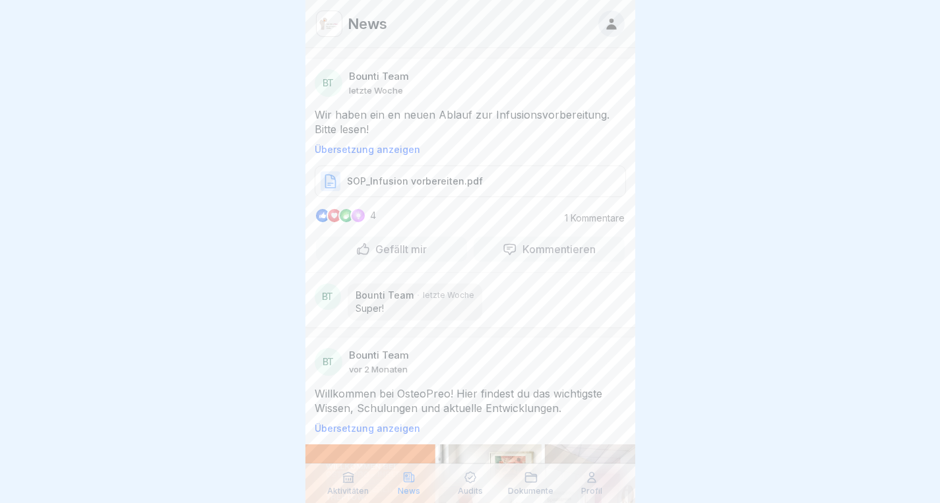
click at [408, 175] on p "SOP_Infusion vorbereiten.pdf" at bounding box center [415, 181] width 136 height 13
click at [358, 208] on div at bounding box center [358, 216] width 16 height 16
click at [386, 175] on p "SOP_Infusion vorbereiten.pdf" at bounding box center [415, 181] width 136 height 13
click at [547, 243] on p "Kommentieren" at bounding box center [556, 249] width 78 height 13
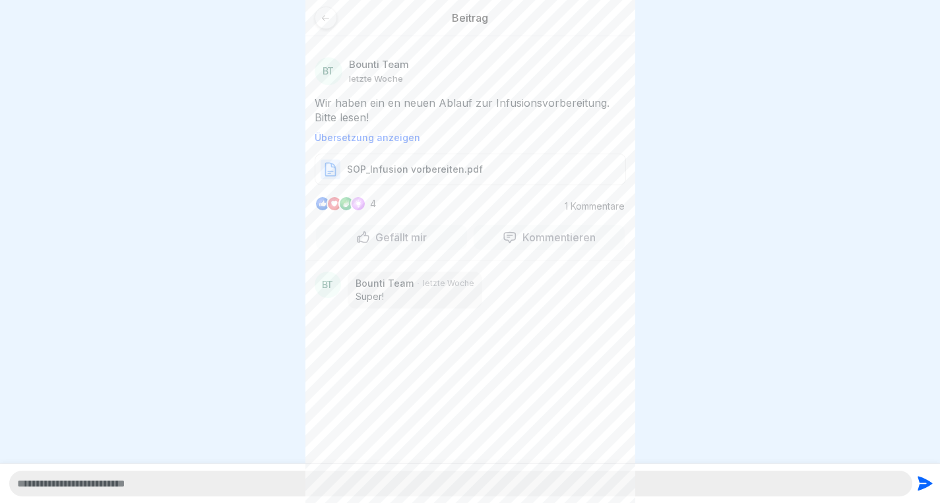
click at [220, 486] on textarea at bounding box center [460, 484] width 903 height 26
type textarea "********"
click at [924, 487] on icon "submit" at bounding box center [924, 484] width 15 height 15
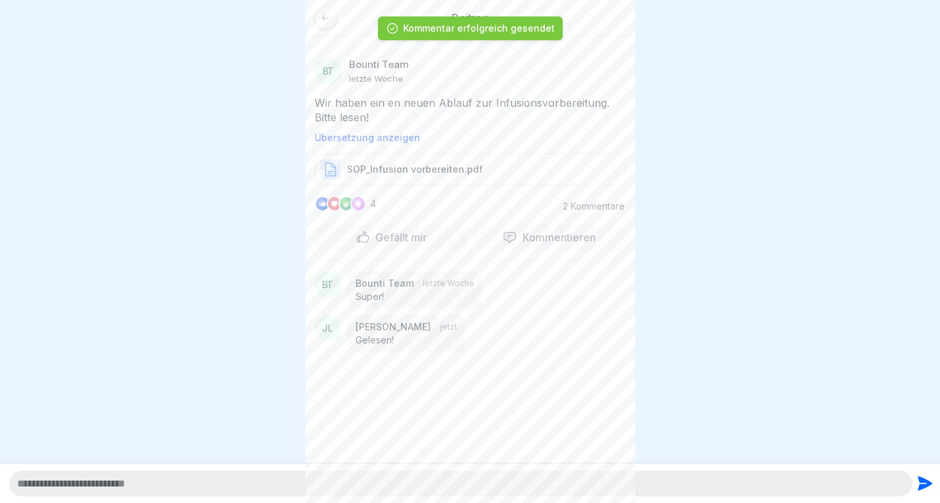
scroll to position [10, 0]
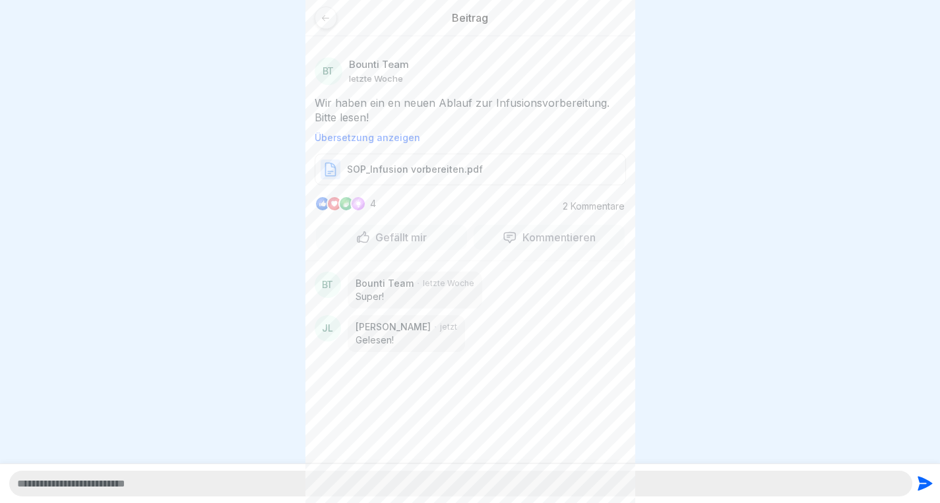
click at [327, 13] on icon at bounding box center [325, 18] width 10 height 10
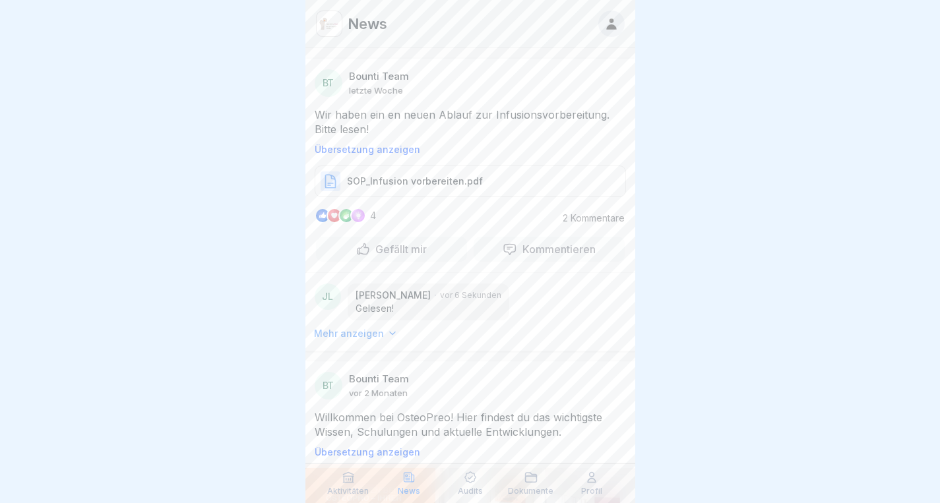
scroll to position [10, 0]
click at [473, 481] on icon at bounding box center [470, 478] width 12 height 12
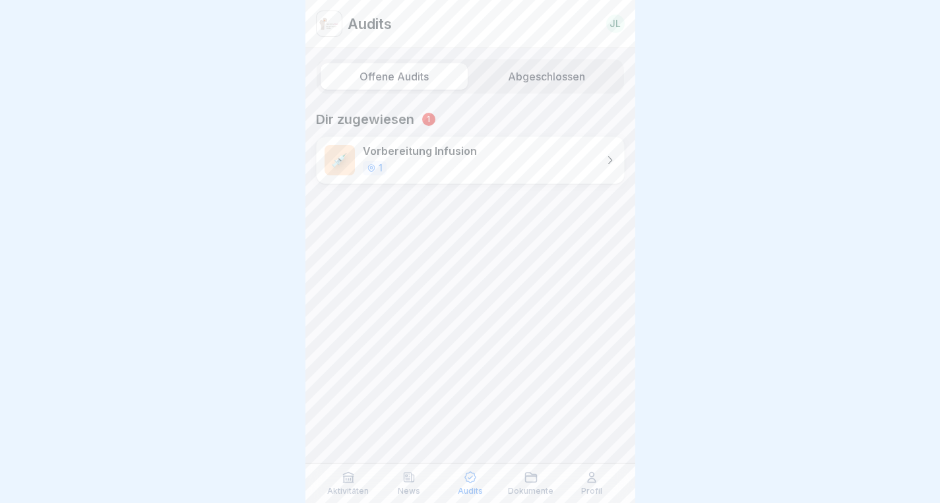
click at [446, 153] on p "Vorbereitung Infusion" at bounding box center [420, 151] width 114 height 13
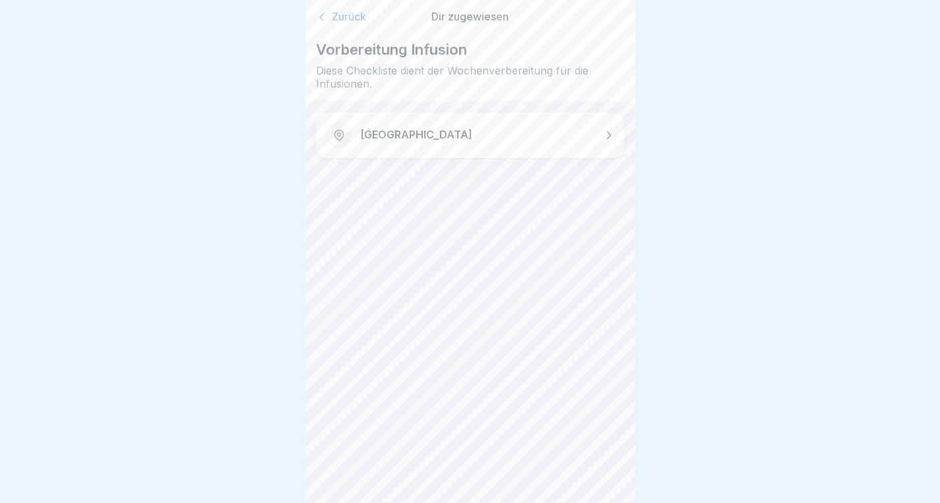
click at [449, 140] on div "[GEOGRAPHIC_DATA]" at bounding box center [470, 135] width 307 height 45
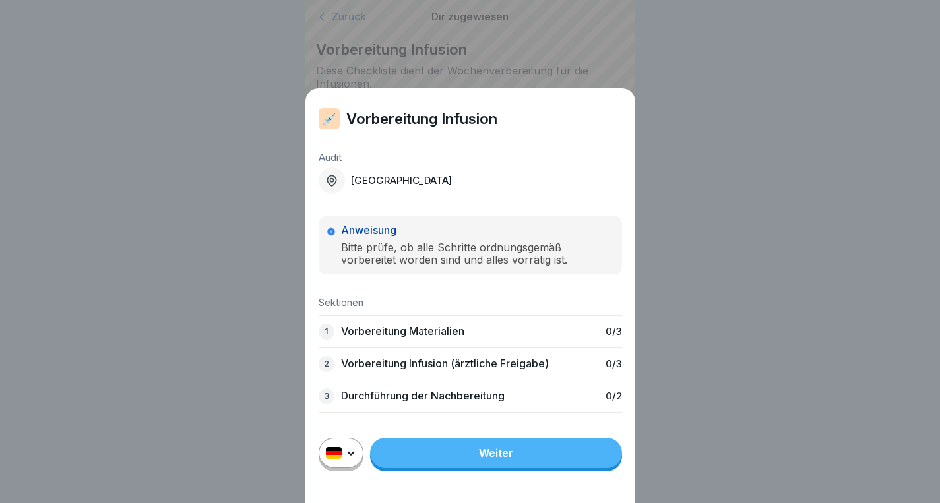
scroll to position [10, 0]
click at [406, 331] on p "Vorbereitung Materialien" at bounding box center [402, 331] width 123 height 13
click at [464, 468] on link "Weiter" at bounding box center [496, 453] width 252 height 30
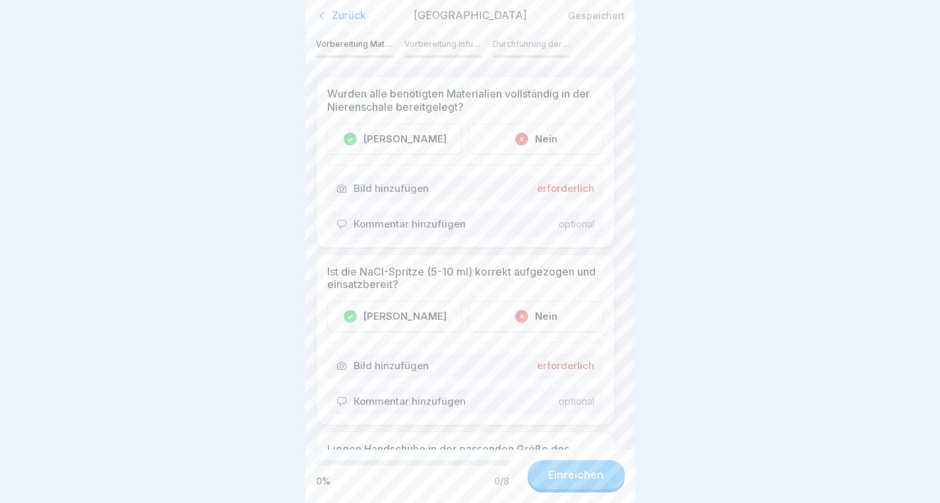
click at [343, 17] on div "Zurück" at bounding box center [361, 15] width 91 height 13
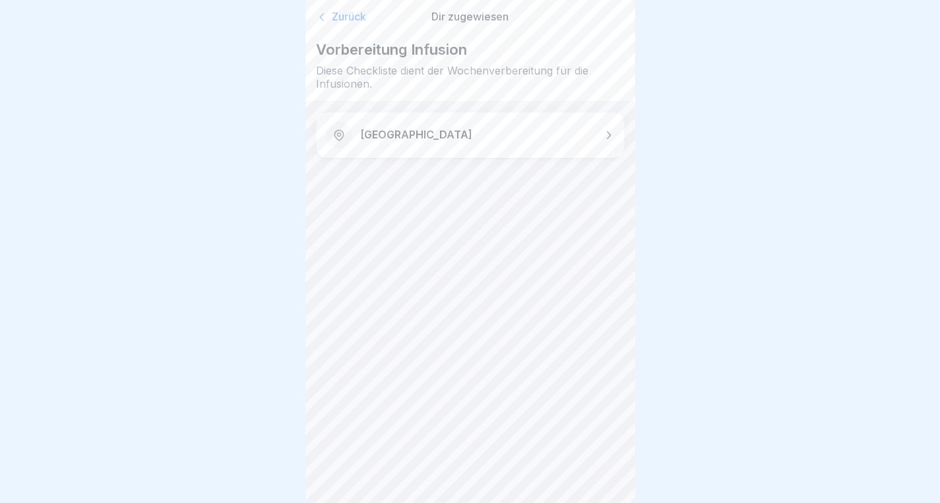
click at [368, 138] on p "[GEOGRAPHIC_DATA]" at bounding box center [416, 135] width 112 height 13
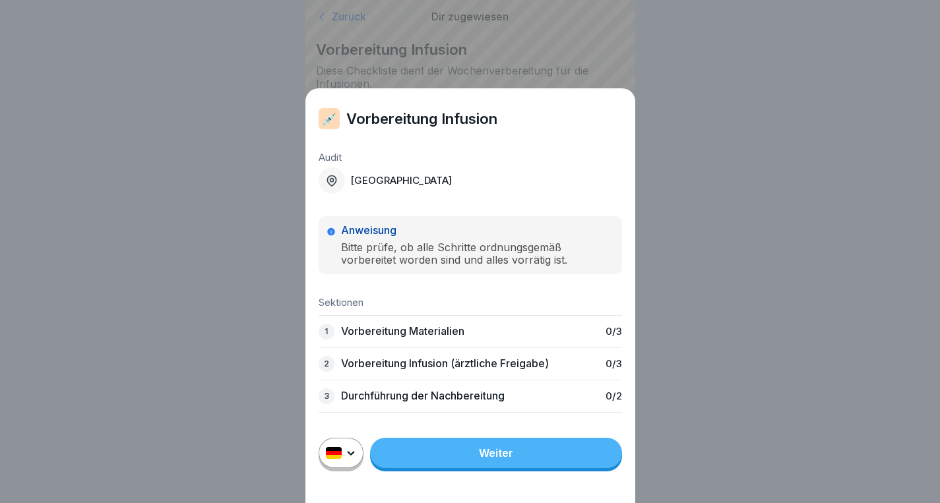
click at [469, 460] on link "Weiter" at bounding box center [496, 453] width 252 height 30
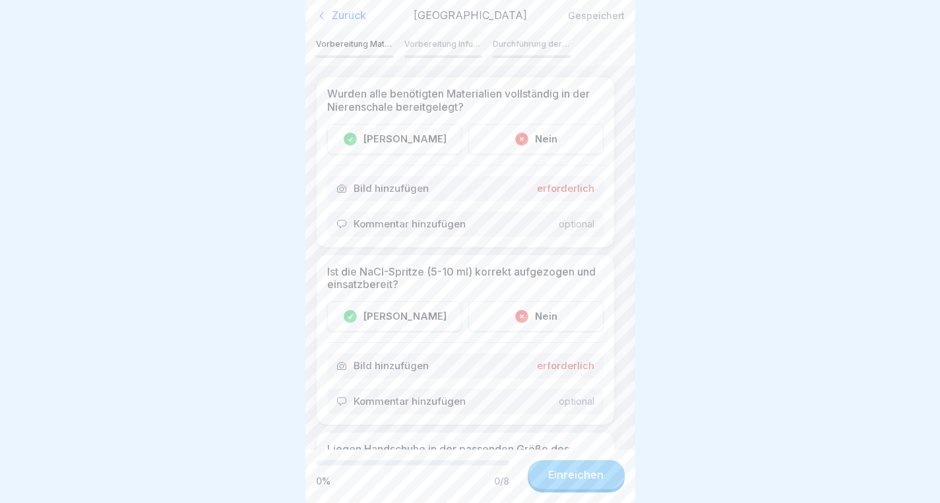
click at [397, 141] on div "[PERSON_NAME]" at bounding box center [394, 139] width 135 height 30
click at [373, 313] on div "[PERSON_NAME]" at bounding box center [394, 316] width 135 height 30
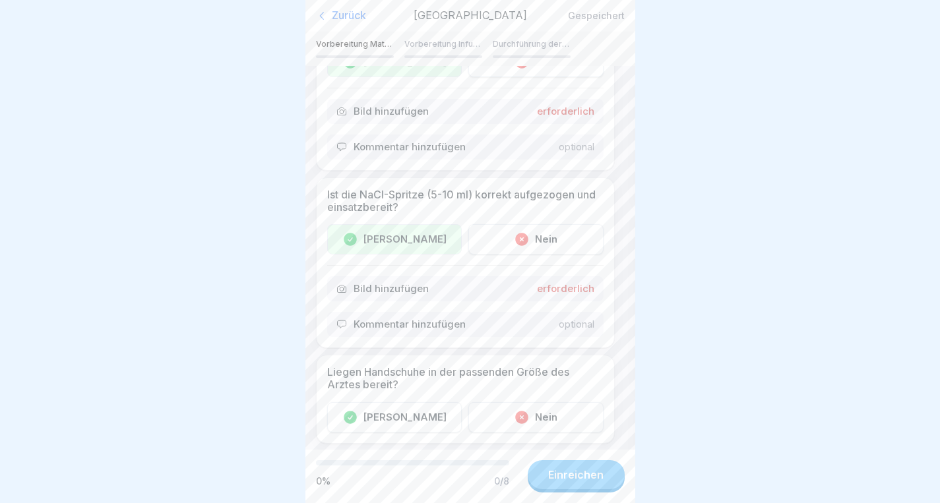
scroll to position [96, 0]
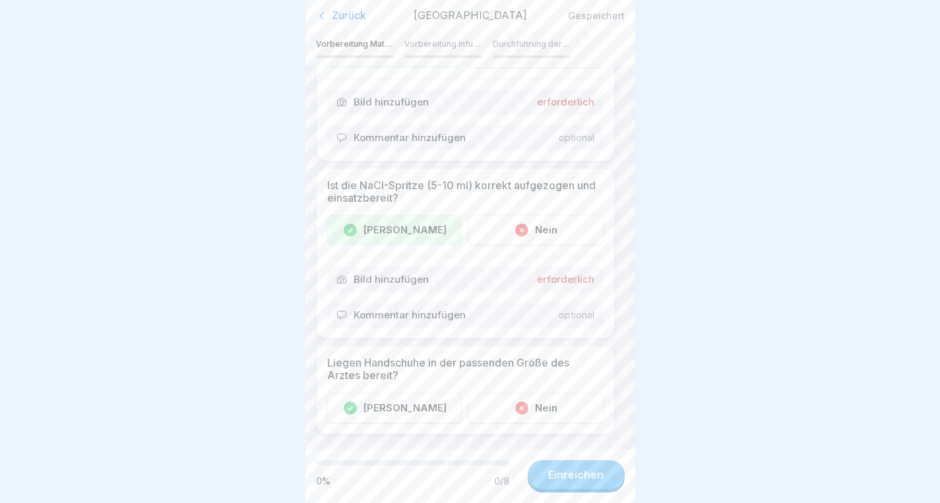
click at [371, 393] on div "[PERSON_NAME]" at bounding box center [394, 408] width 135 height 30
click at [568, 473] on div "Einreichen" at bounding box center [575, 475] width 55 height 12
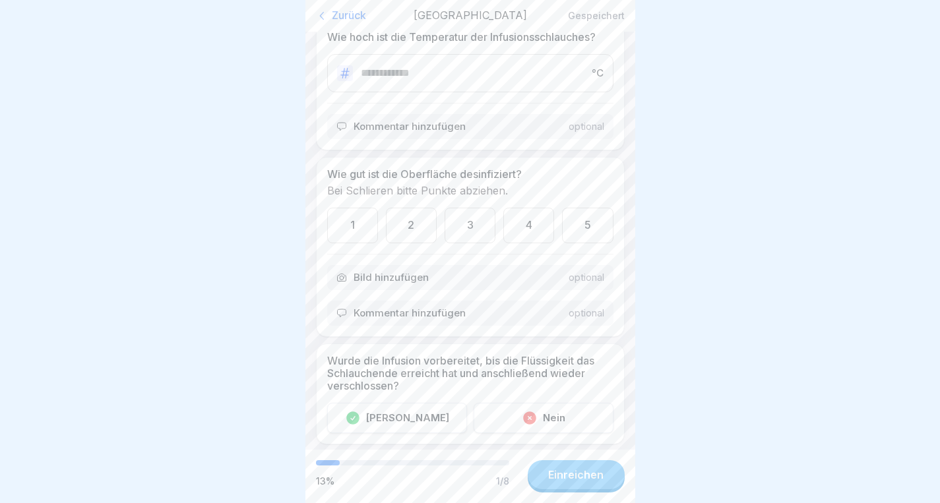
scroll to position [382, 0]
click at [359, 222] on div "1" at bounding box center [352, 221] width 51 height 35
click at [559, 414] on div "Nein" at bounding box center [543, 414] width 140 height 30
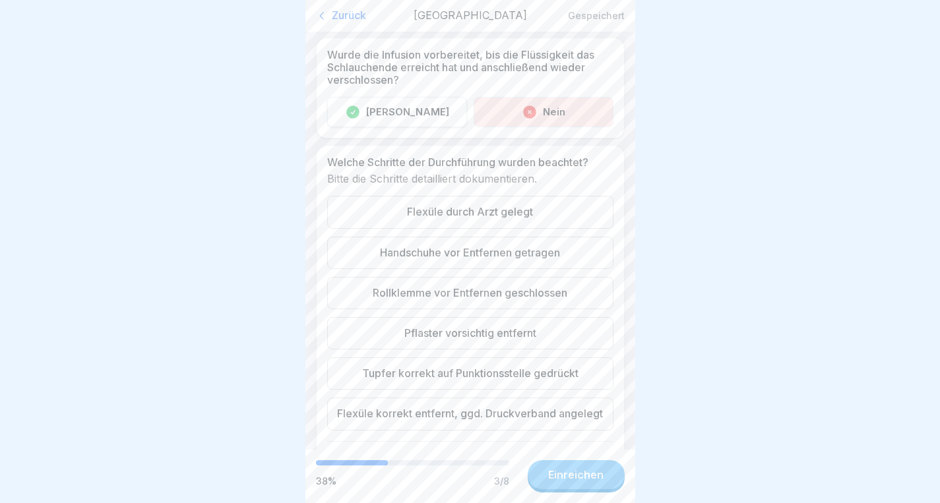
scroll to position [709, 0]
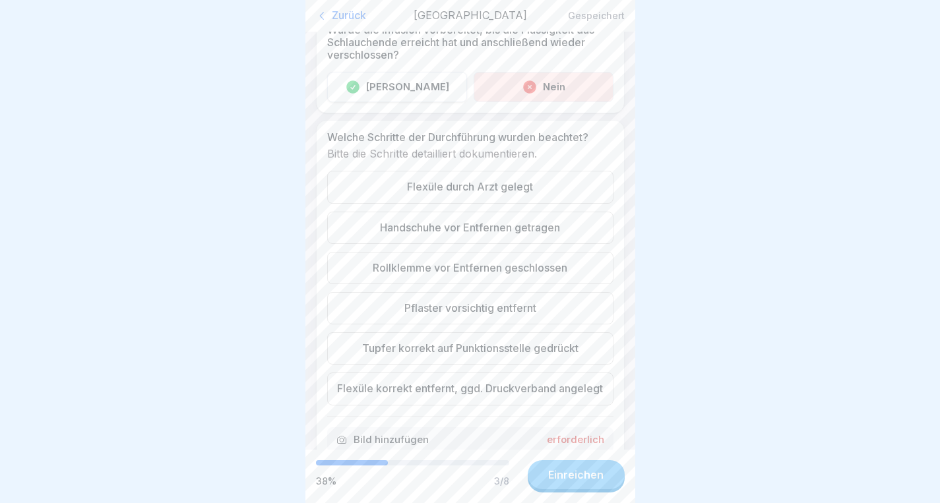
click at [495, 183] on div "Flexüle durch Arzt gelegt" at bounding box center [470, 187] width 286 height 32
click at [477, 259] on div "Rollklemme vor Entfernen geschlossen" at bounding box center [470, 268] width 286 height 32
click at [473, 301] on div "Pflaster vorsichtig entfernt" at bounding box center [470, 308] width 286 height 32
click at [466, 343] on div "Tupfer korrekt auf Punktionsstelle gedrückt" at bounding box center [470, 348] width 286 height 32
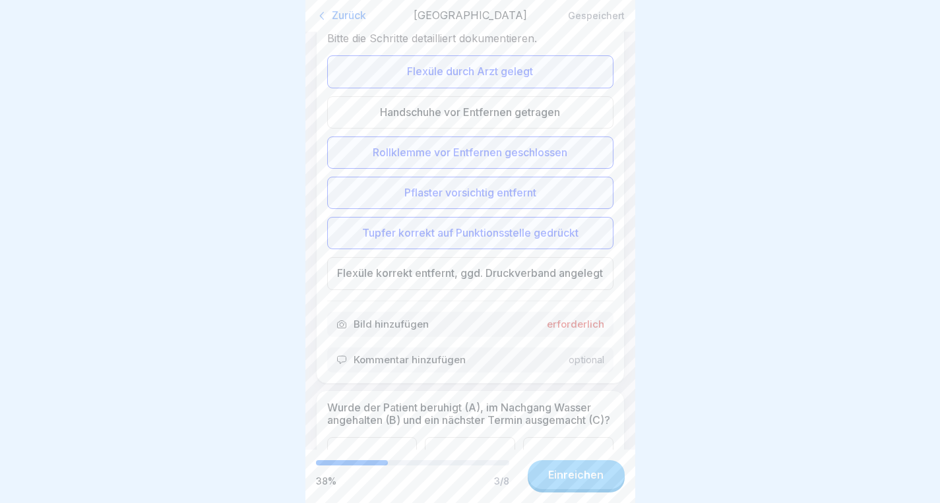
scroll to position [828, 0]
click at [448, 274] on div "Flexüle korrekt entfernt, ggd. Druckverband angelegt" at bounding box center [470, 270] width 286 height 32
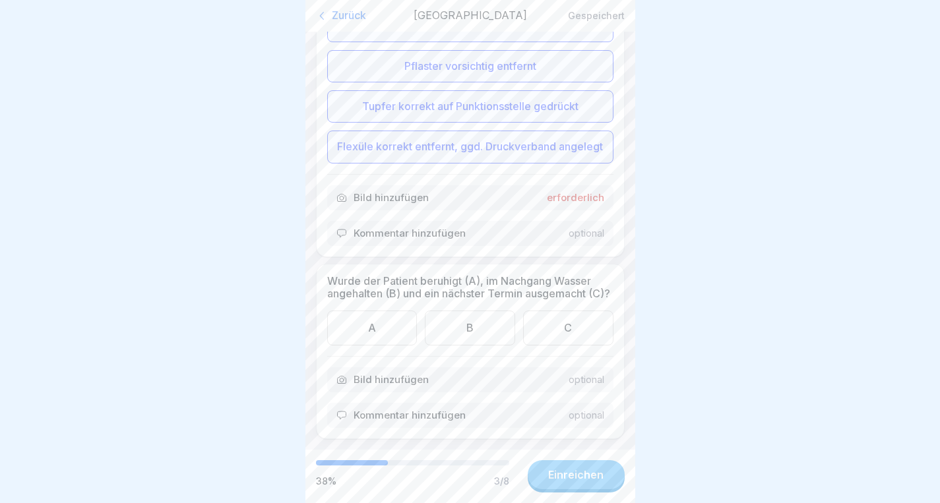
scroll to position [976, 0]
click at [381, 316] on div "A" at bounding box center [372, 328] width 90 height 35
click at [449, 317] on div "B" at bounding box center [470, 328] width 90 height 35
click at [545, 317] on div "C" at bounding box center [568, 328] width 90 height 35
click at [369, 318] on div "A" at bounding box center [372, 328] width 90 height 35
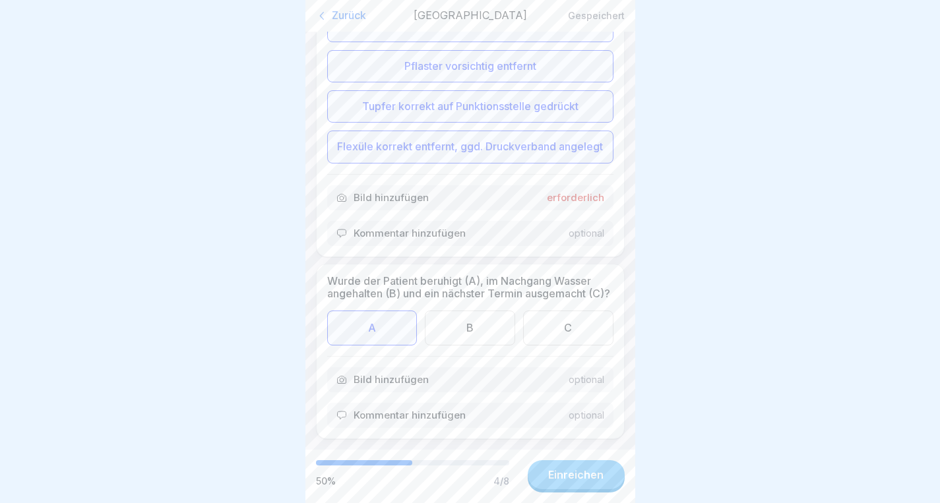
click at [588, 334] on div "C" at bounding box center [568, 328] width 90 height 35
click at [586, 479] on div "Einreichen" at bounding box center [575, 475] width 55 height 12
click at [588, 477] on div "Einreichen" at bounding box center [575, 475] width 55 height 12
click at [582, 481] on div "Einreichen" at bounding box center [575, 475] width 55 height 12
click at [454, 332] on div "B" at bounding box center [470, 328] width 90 height 35
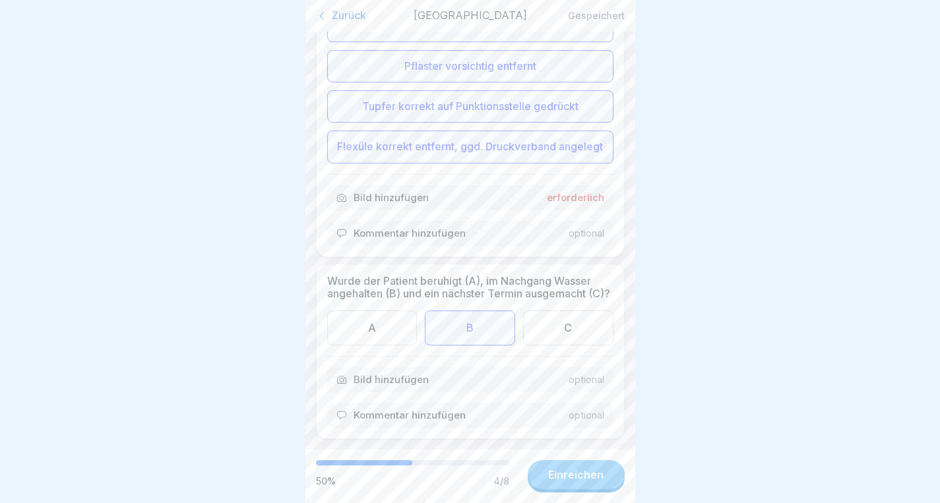
click at [556, 346] on div "Wurde der Patient beruhigt (A), im Nachgang Wasser angehalten (B) und ein nächs…" at bounding box center [470, 352] width 309 height 176
click at [565, 481] on div "Einreichen" at bounding box center [575, 475] width 55 height 12
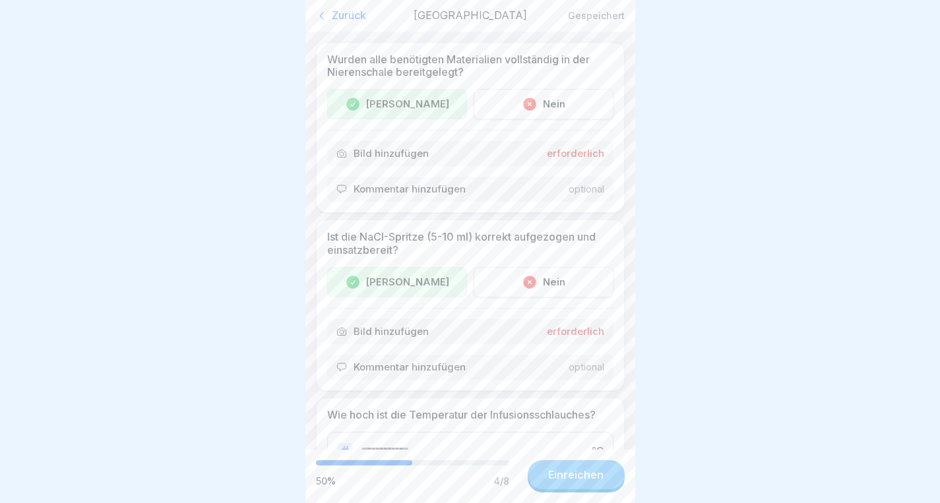
scroll to position [0, 0]
click at [346, 20] on div "Zurück" at bounding box center [361, 15] width 91 height 13
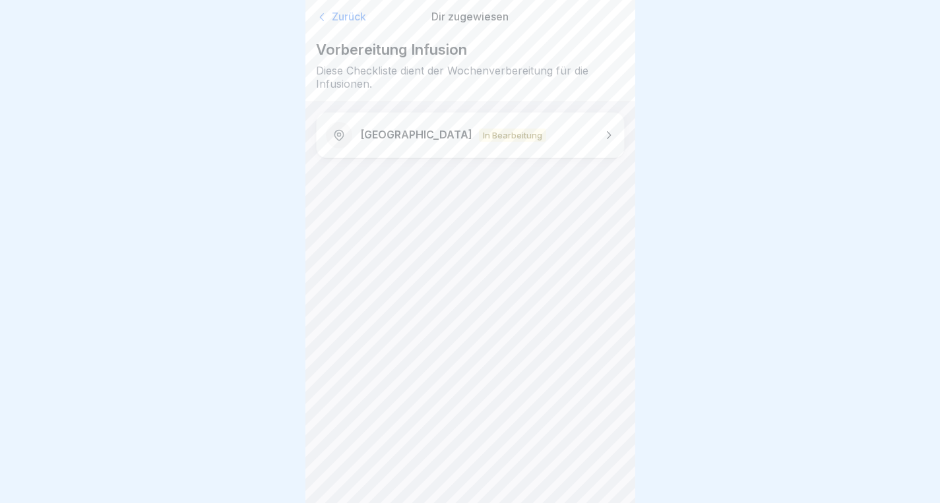
click at [346, 20] on div "Zurück" at bounding box center [365, 17] width 98 height 13
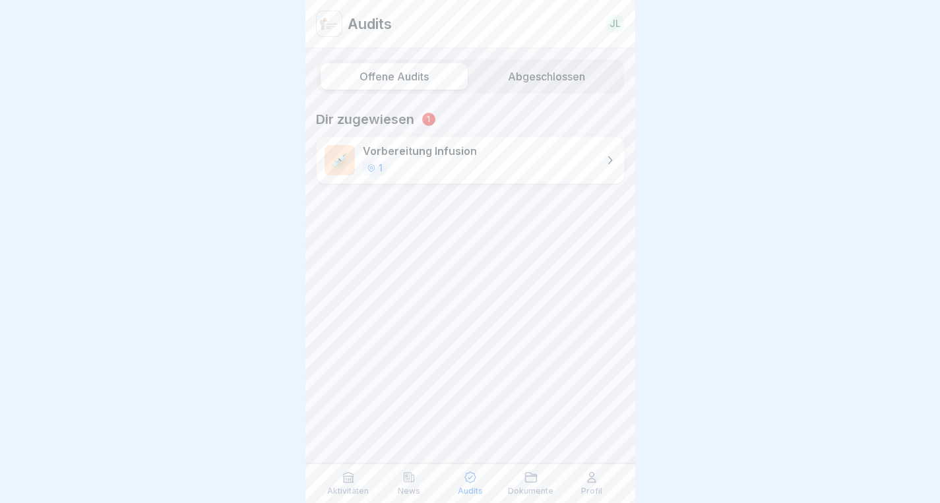
click at [541, 76] on label "Abgeschlossen" at bounding box center [546, 76] width 147 height 26
click at [446, 168] on p "Vorbereitung Infusion • Bounti Team" at bounding box center [429, 167] width 138 height 13
click at [534, 477] on icon at bounding box center [530, 477] width 13 height 13
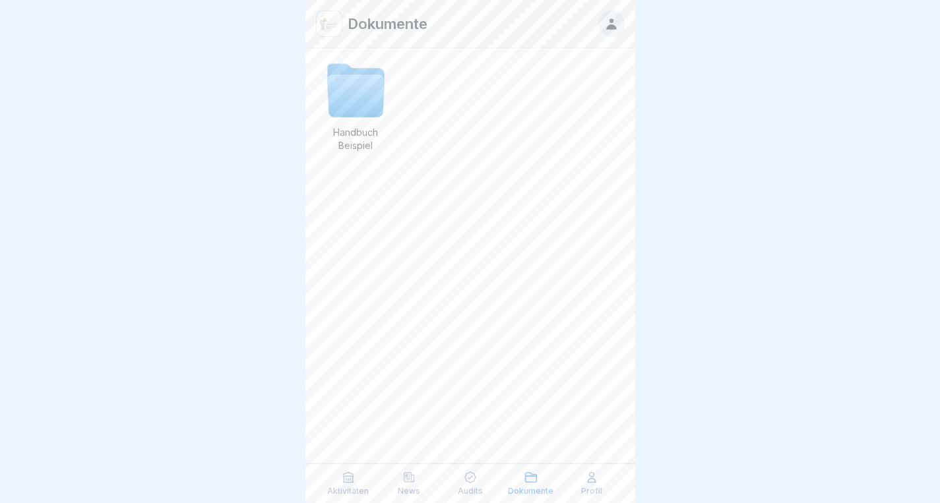
click at [358, 104] on icon at bounding box center [355, 96] width 57 height 42
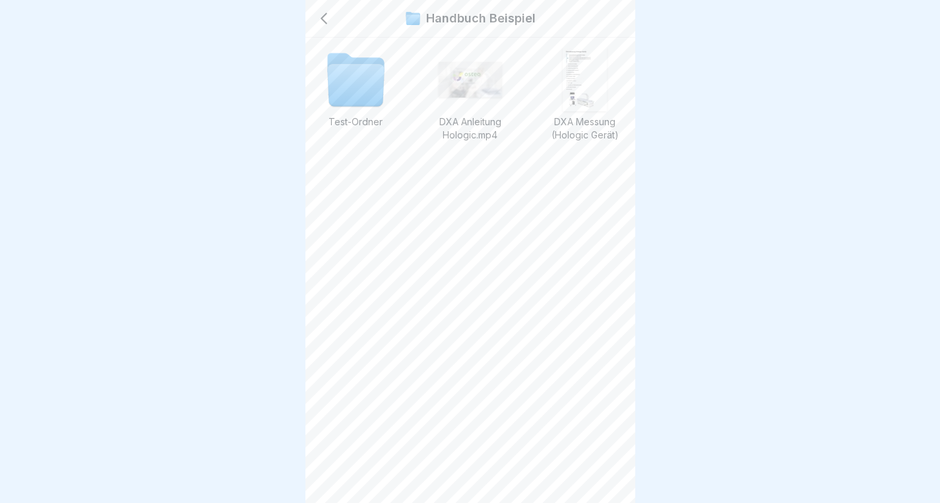
click at [586, 79] on img at bounding box center [585, 79] width 44 height 63
click at [324, 22] on icon at bounding box center [323, 19] width 5 height 10
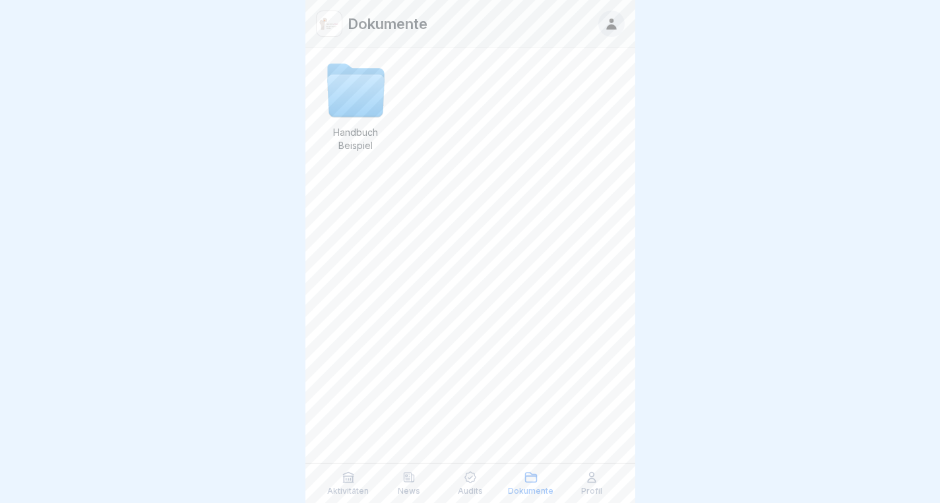
click at [592, 481] on icon at bounding box center [591, 477] width 13 height 13
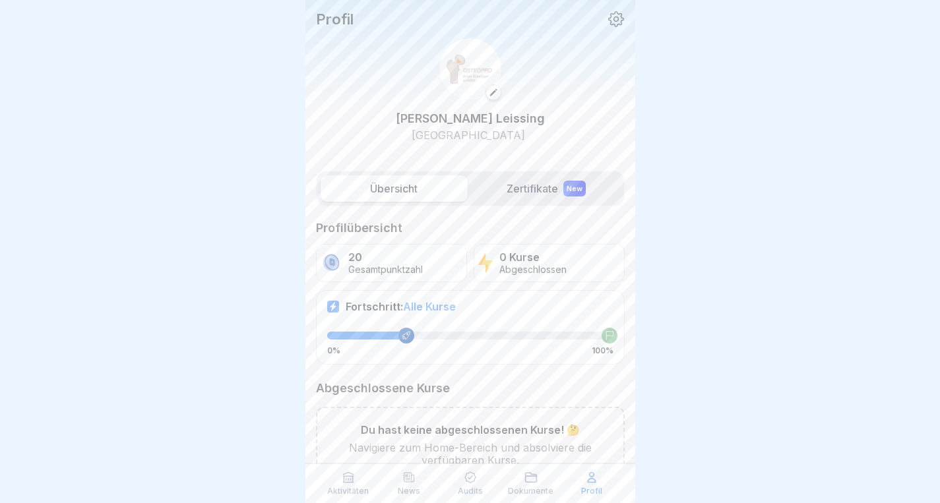
click at [414, 180] on label "Übersicht" at bounding box center [393, 188] width 147 height 26
click at [516, 180] on label "Zertifikate New" at bounding box center [546, 188] width 147 height 26
